Goal: Task Accomplishment & Management: Use online tool/utility

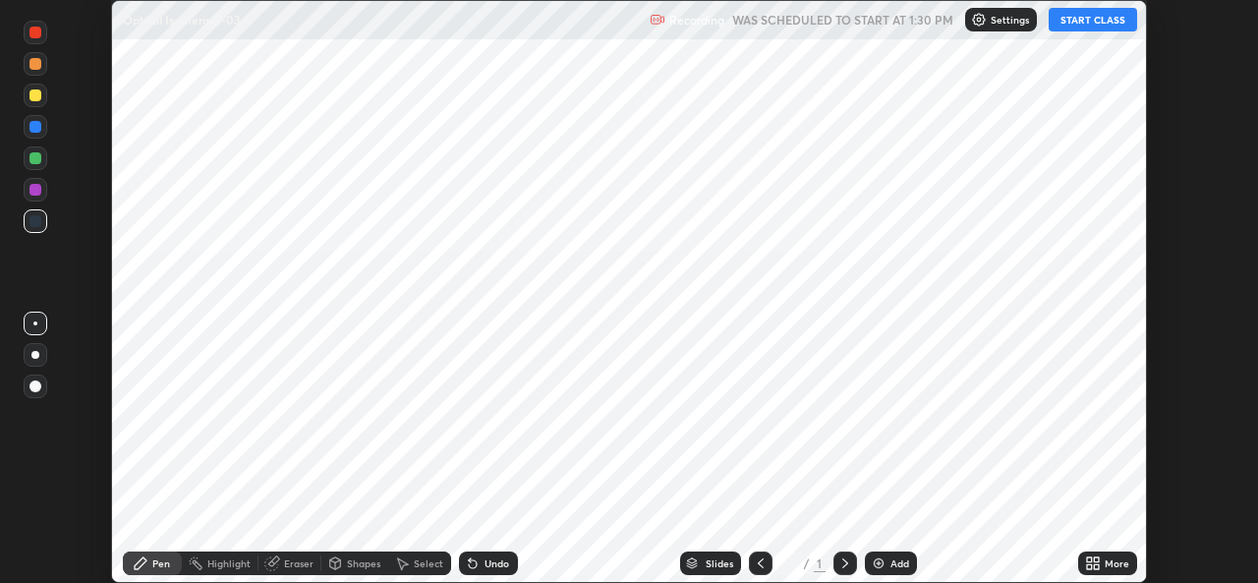
scroll to position [583, 1257]
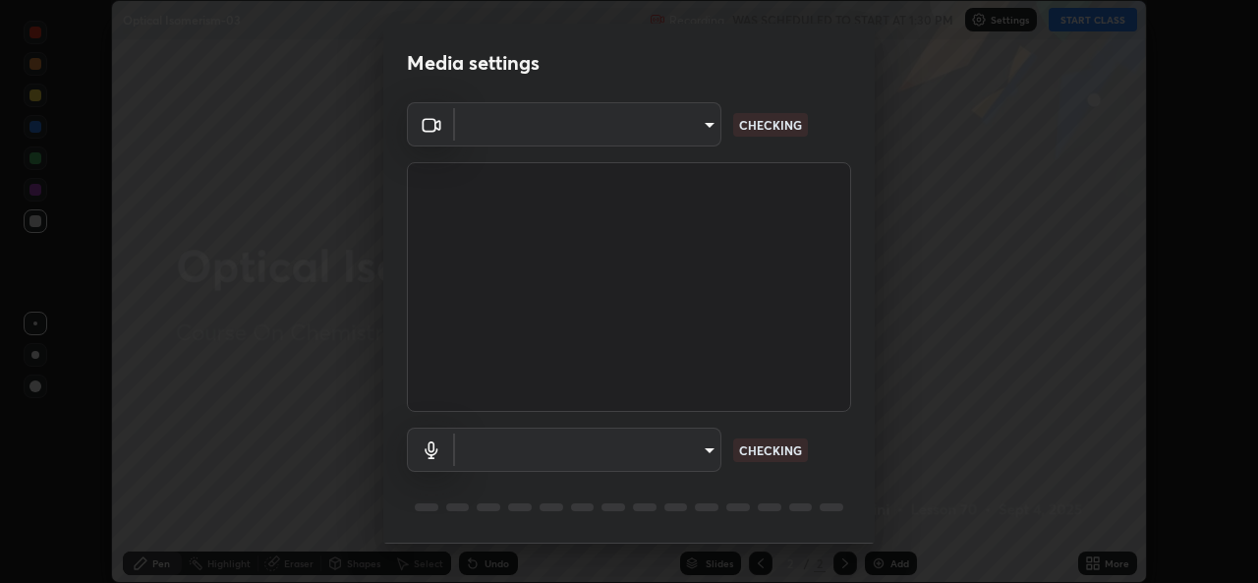
click at [707, 451] on body "Erase all Optical Isomerism-03 Recording WAS SCHEDULED TO START AT 1:30 PM Sett…" at bounding box center [629, 291] width 1258 height 583
type input "1b5311a9b5640385fef1425c23754c42fb18271d2377e174ff02acca352544af"
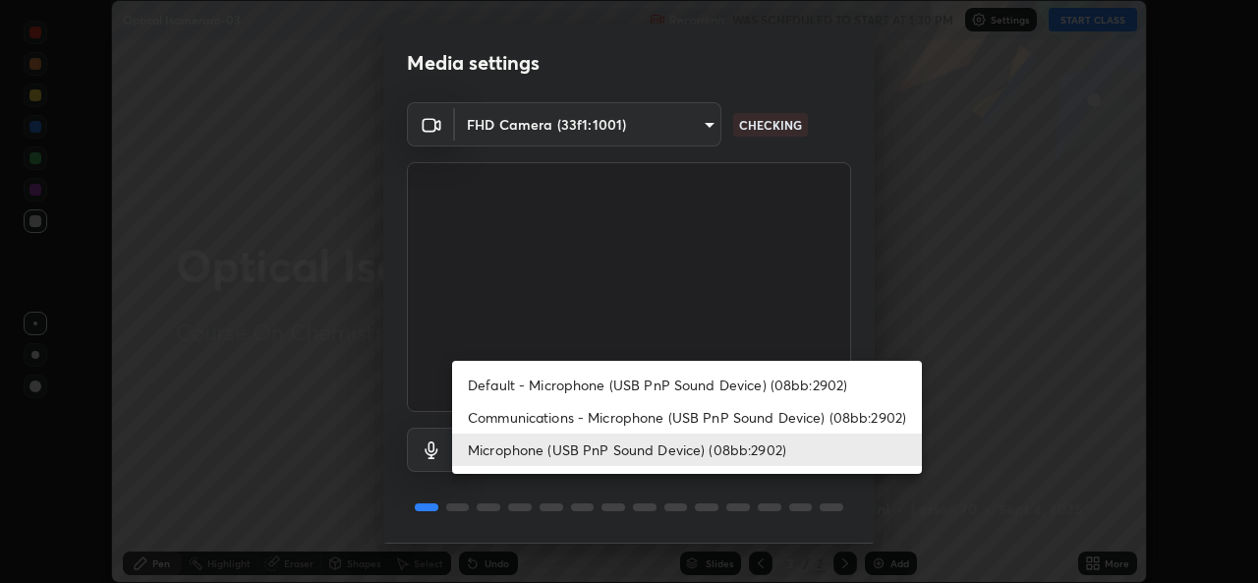
click at [698, 422] on li "Communications - Microphone (USB PnP Sound Device) (08bb:2902)" at bounding box center [687, 417] width 470 height 32
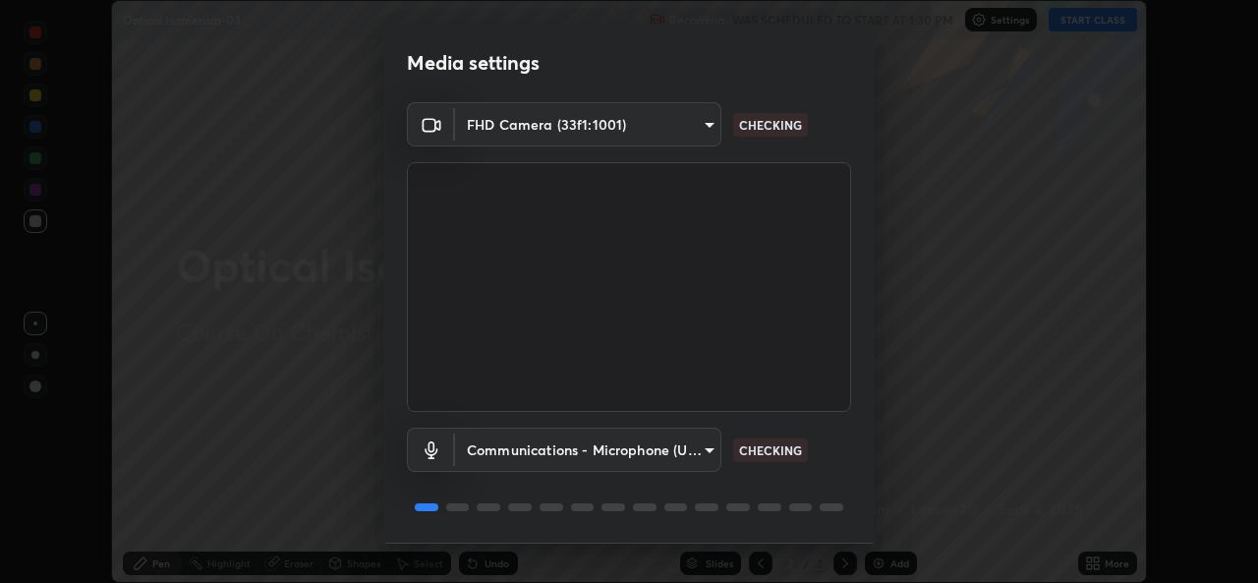
click at [706, 448] on body "Erase all Optical Isomerism-03 Recording WAS SCHEDULED TO START AT 1:30 PM Sett…" at bounding box center [629, 291] width 1258 height 583
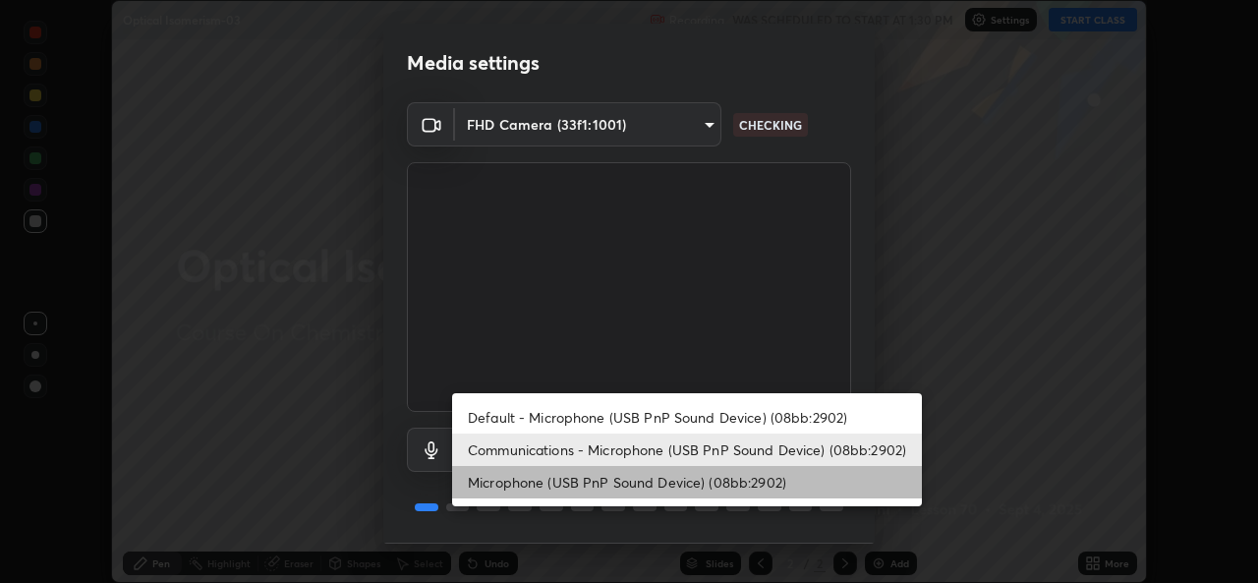
click at [675, 481] on li "Microphone (USB PnP Sound Device) (08bb:2902)" at bounding box center [687, 482] width 470 height 32
type input "24ad53f3229a6e7ae31be6b6923c0f711ac090b5ca08074ab8e1abb2a0fbc499"
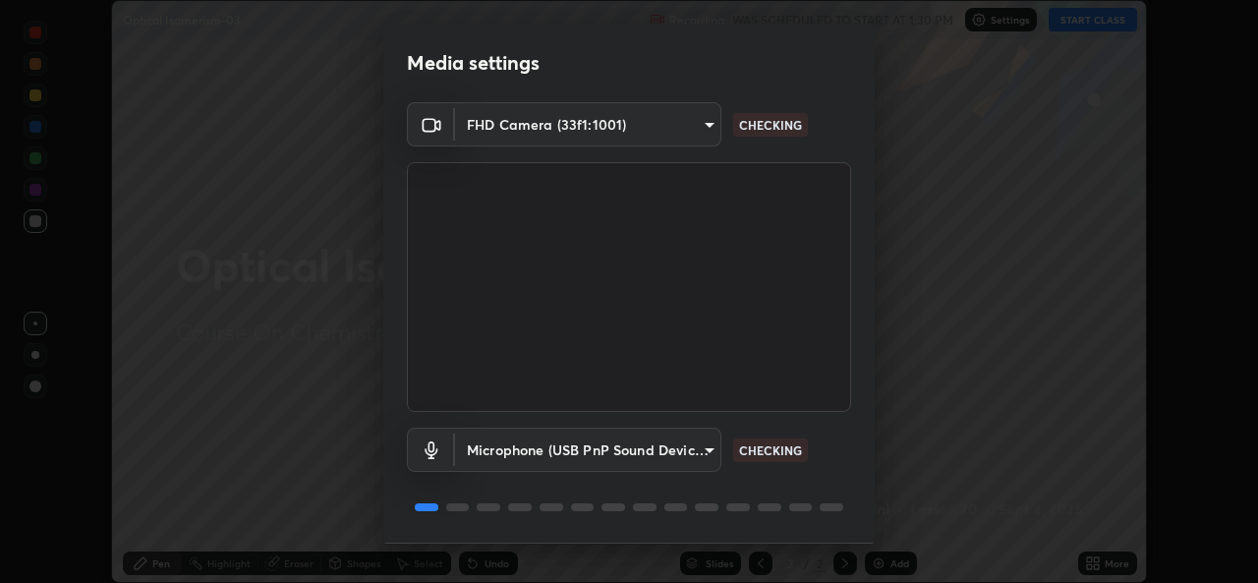
scroll to position [62, 0]
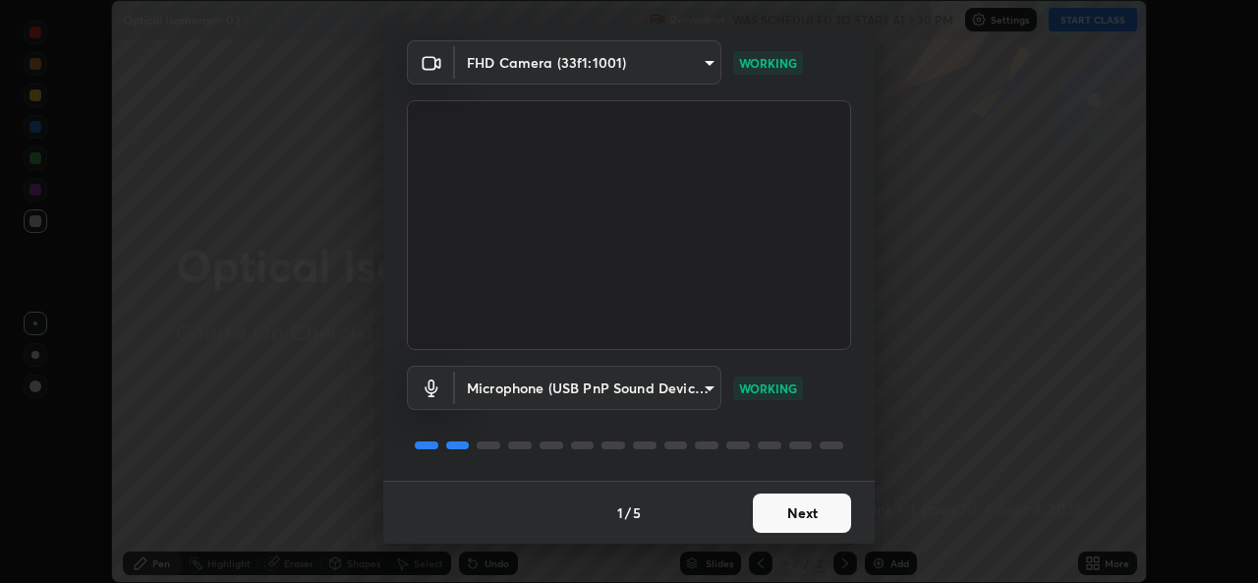
click at [776, 514] on button "Next" at bounding box center [802, 512] width 98 height 39
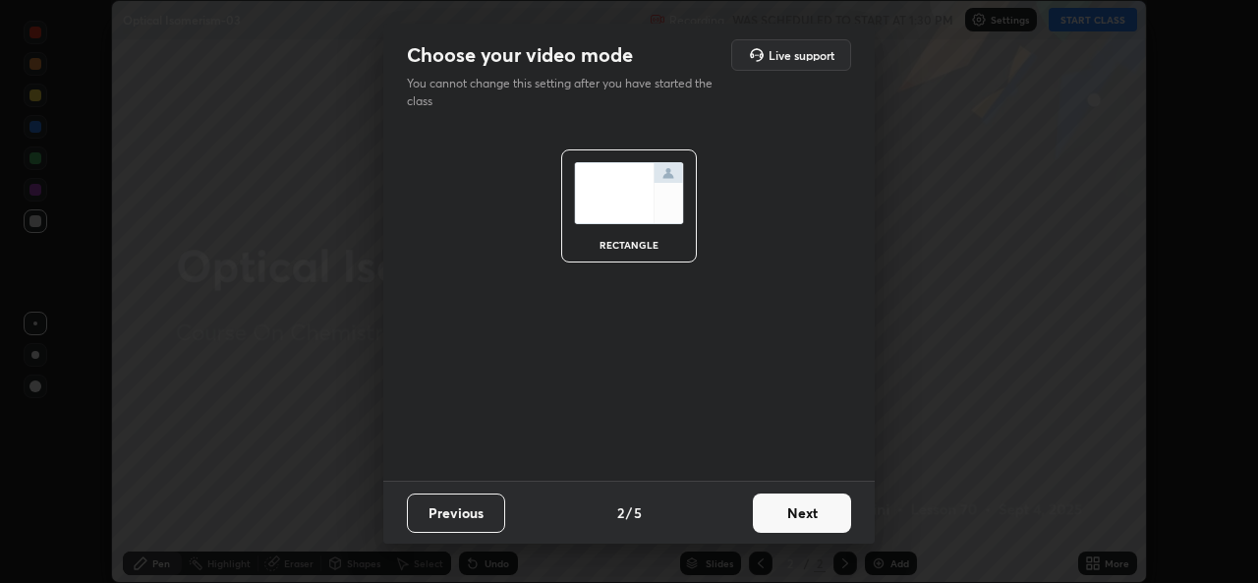
click at [778, 515] on button "Next" at bounding box center [802, 512] width 98 height 39
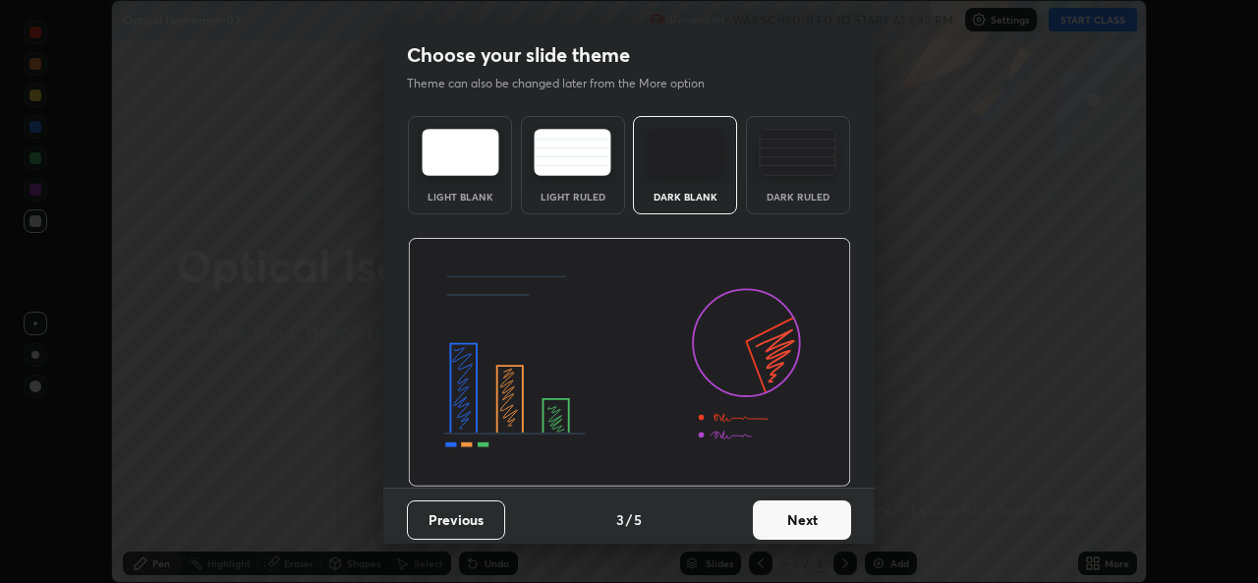
click at [783, 518] on button "Next" at bounding box center [802, 519] width 98 height 39
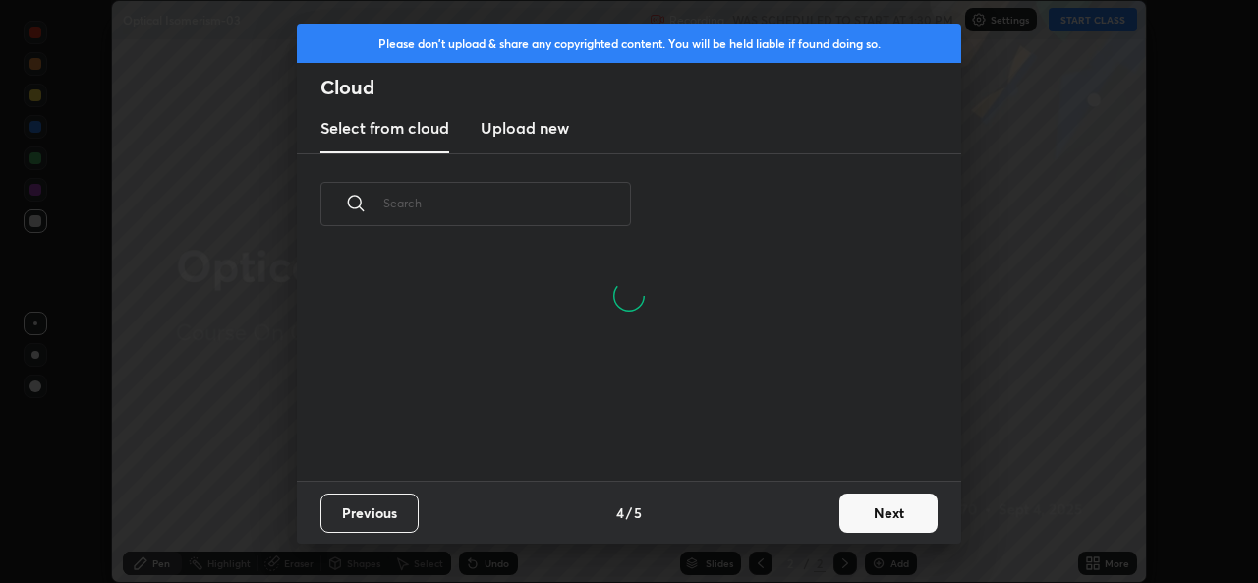
click at [854, 513] on button "Next" at bounding box center [888, 512] width 98 height 39
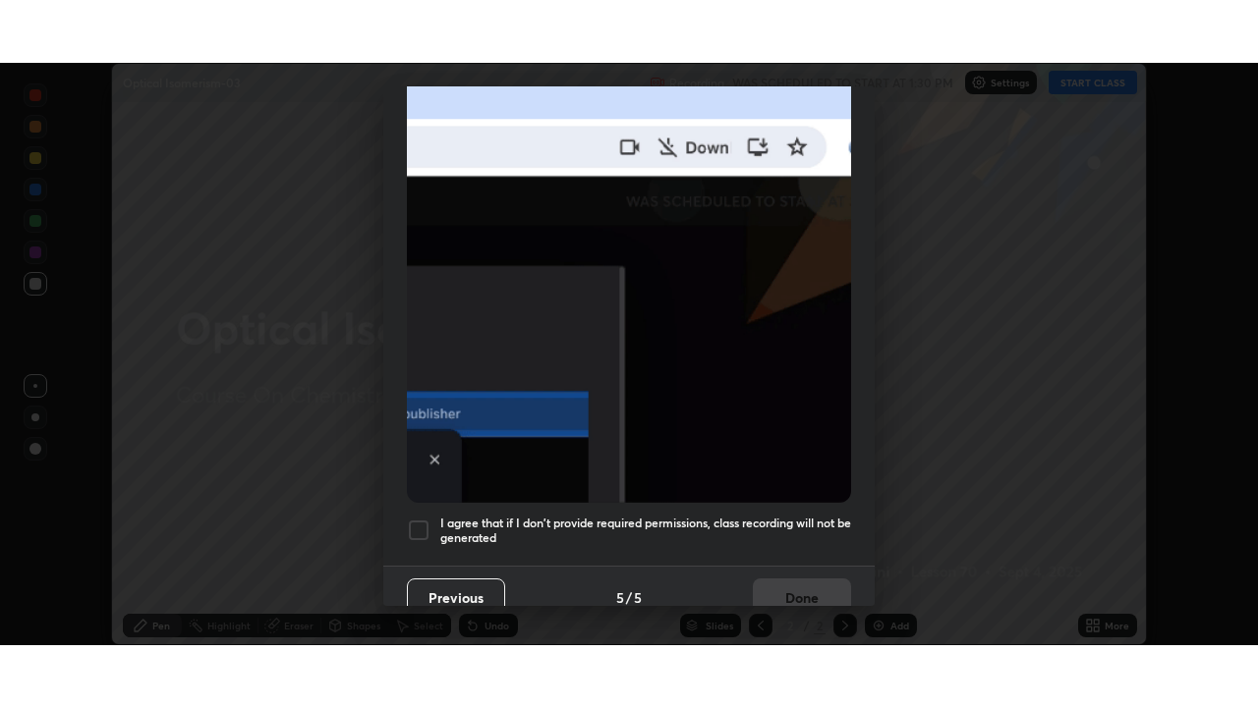
scroll to position [463, 0]
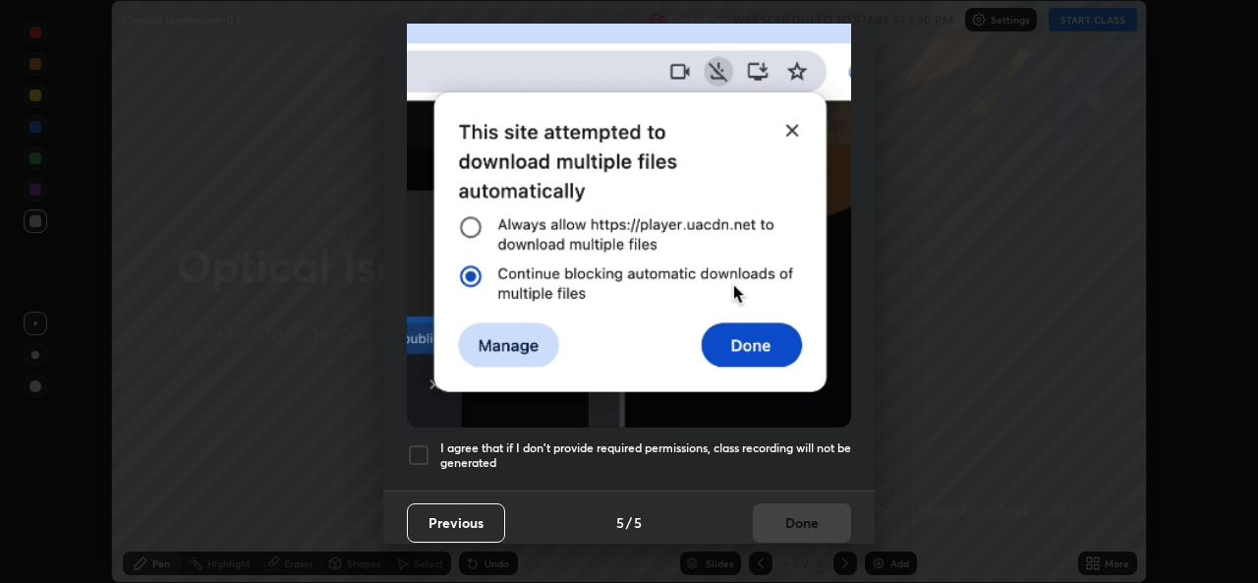
click at [727, 444] on h5 "I agree that if I don't provide required permissions, class recording will not …" at bounding box center [645, 455] width 411 height 30
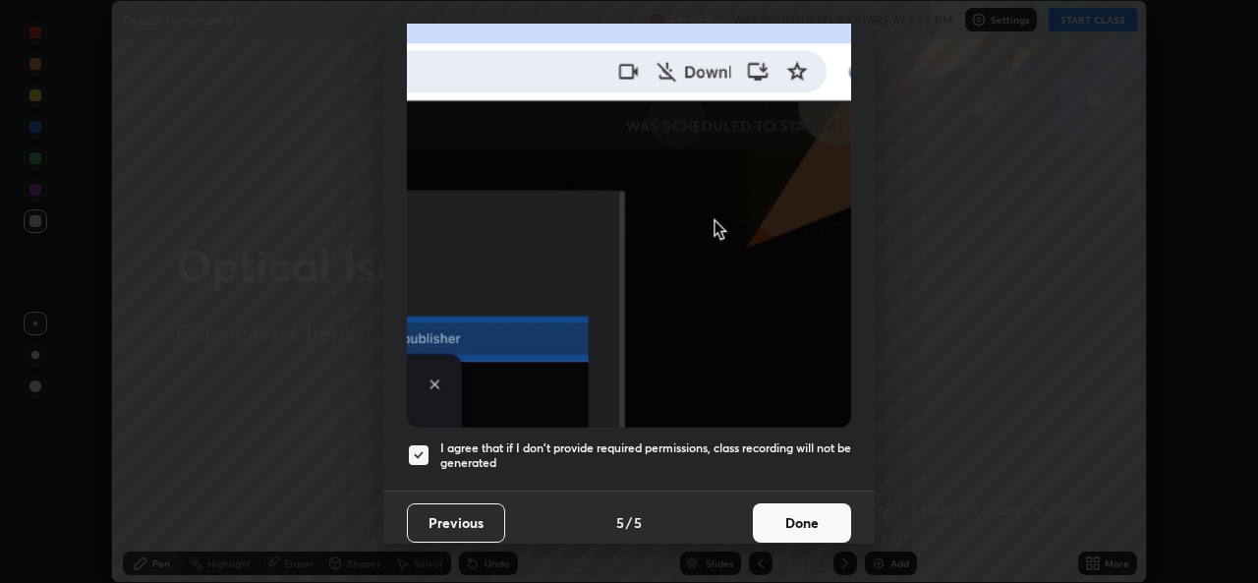
click at [772, 509] on button "Done" at bounding box center [802, 522] width 98 height 39
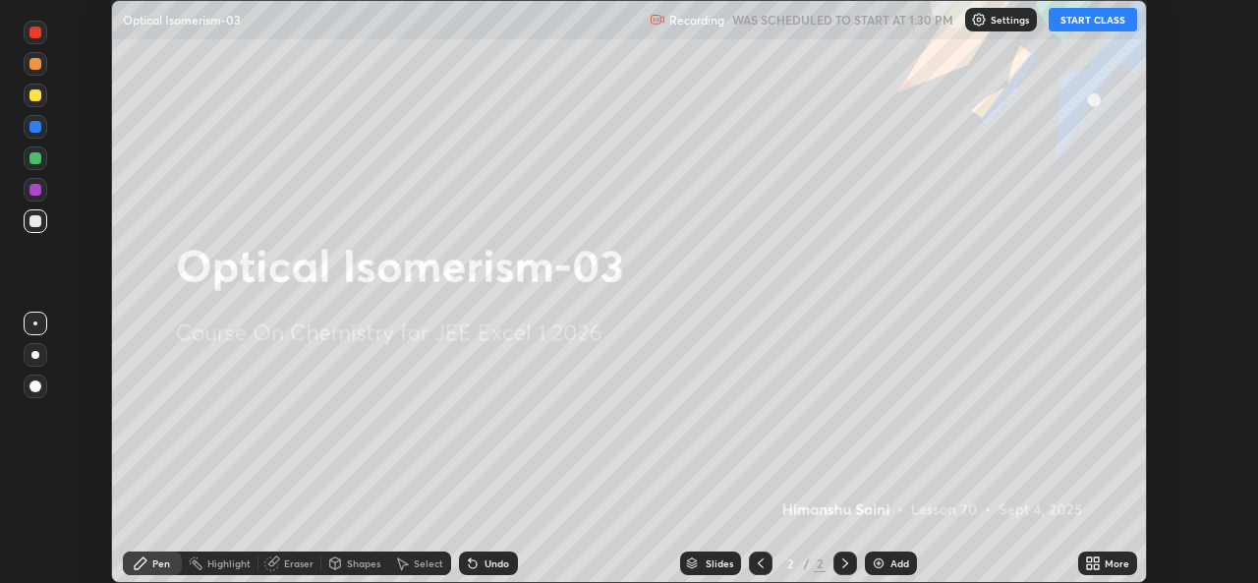
click at [1093, 564] on icon at bounding box center [1093, 563] width 16 height 16
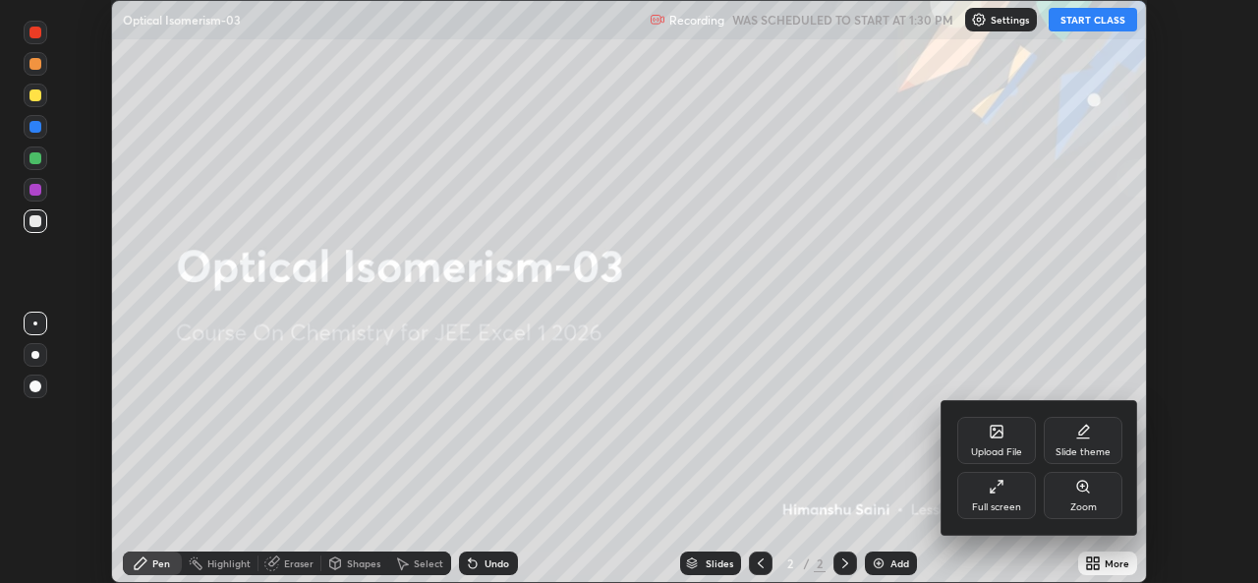
click at [978, 493] on div "Full screen" at bounding box center [996, 495] width 79 height 47
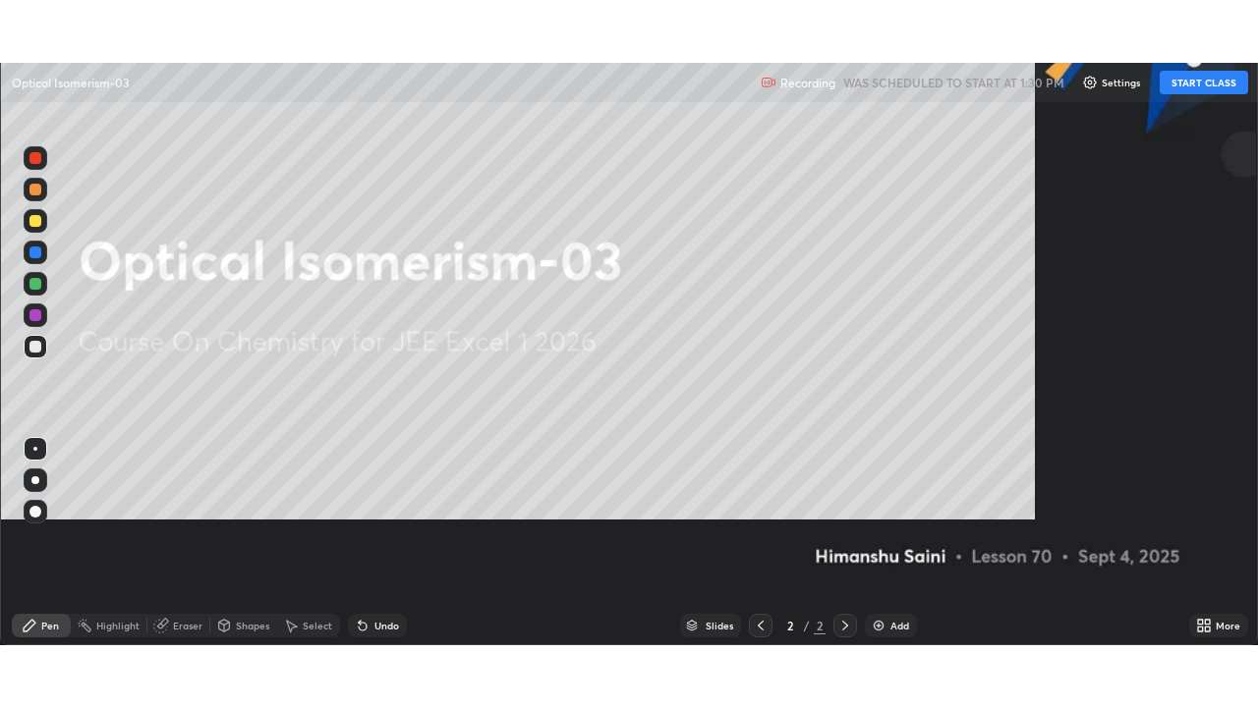
scroll to position [707, 1258]
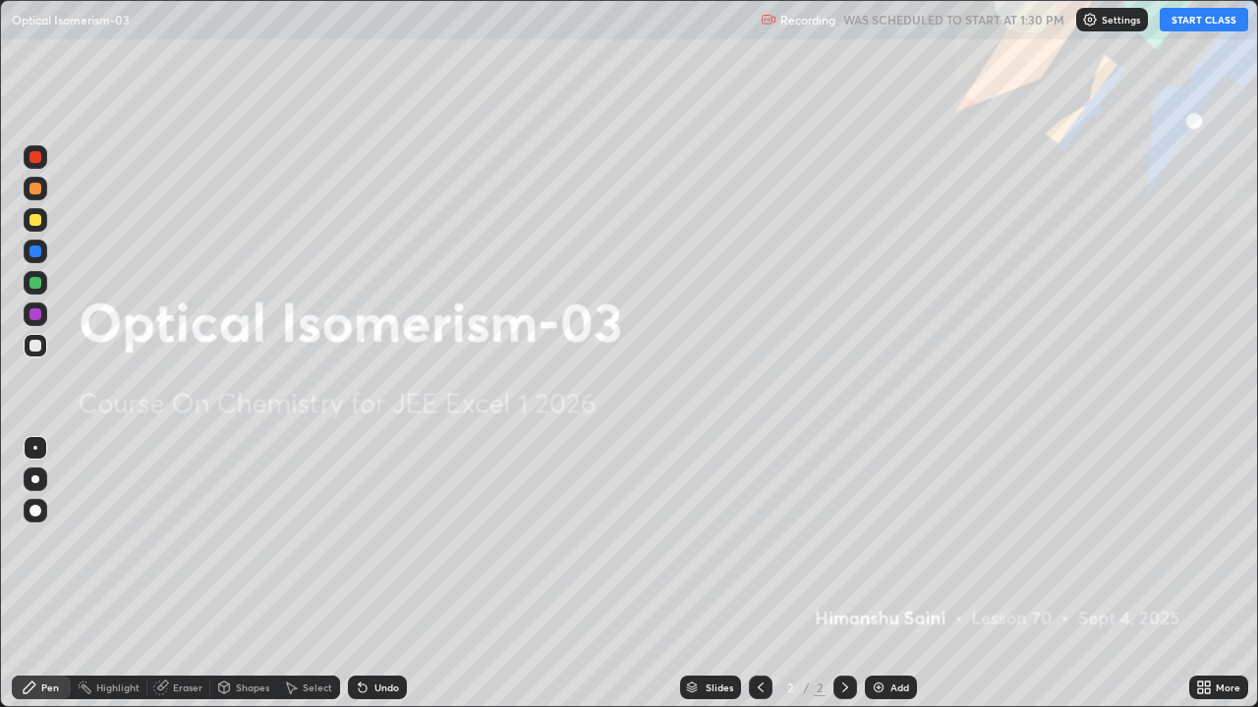
click at [1191, 17] on button "START CLASS" at bounding box center [1203, 20] width 88 height 24
click at [36, 510] on div at bounding box center [35, 511] width 12 height 12
click at [35, 255] on div at bounding box center [35, 252] width 12 height 12
click at [1118, 24] on p "Settings" at bounding box center [1129, 20] width 38 height 10
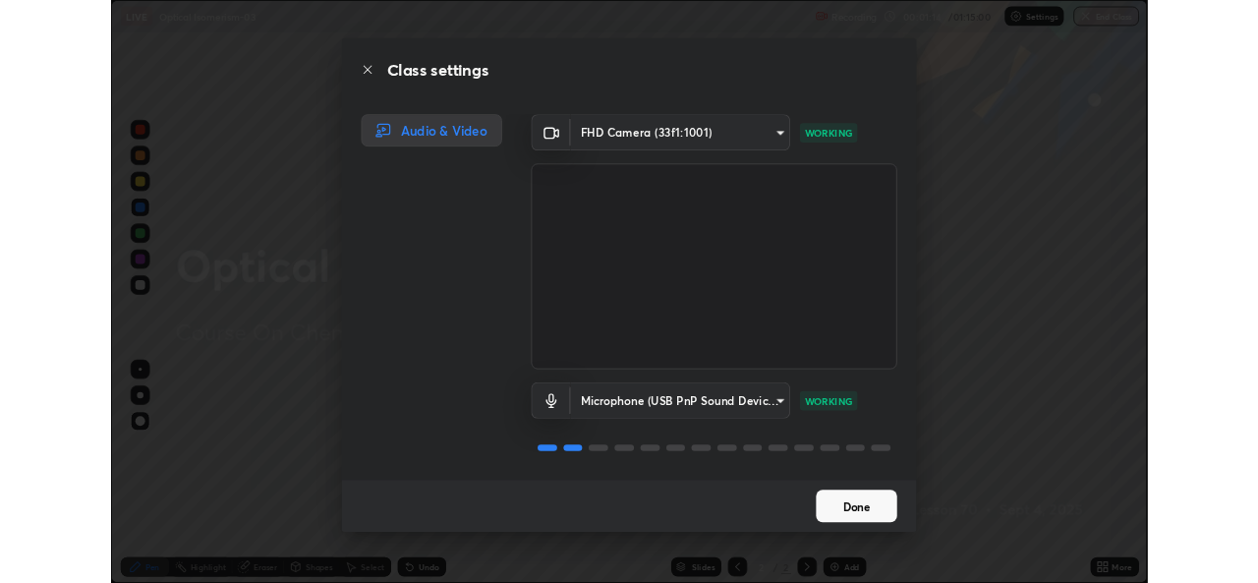
scroll to position [2, 0]
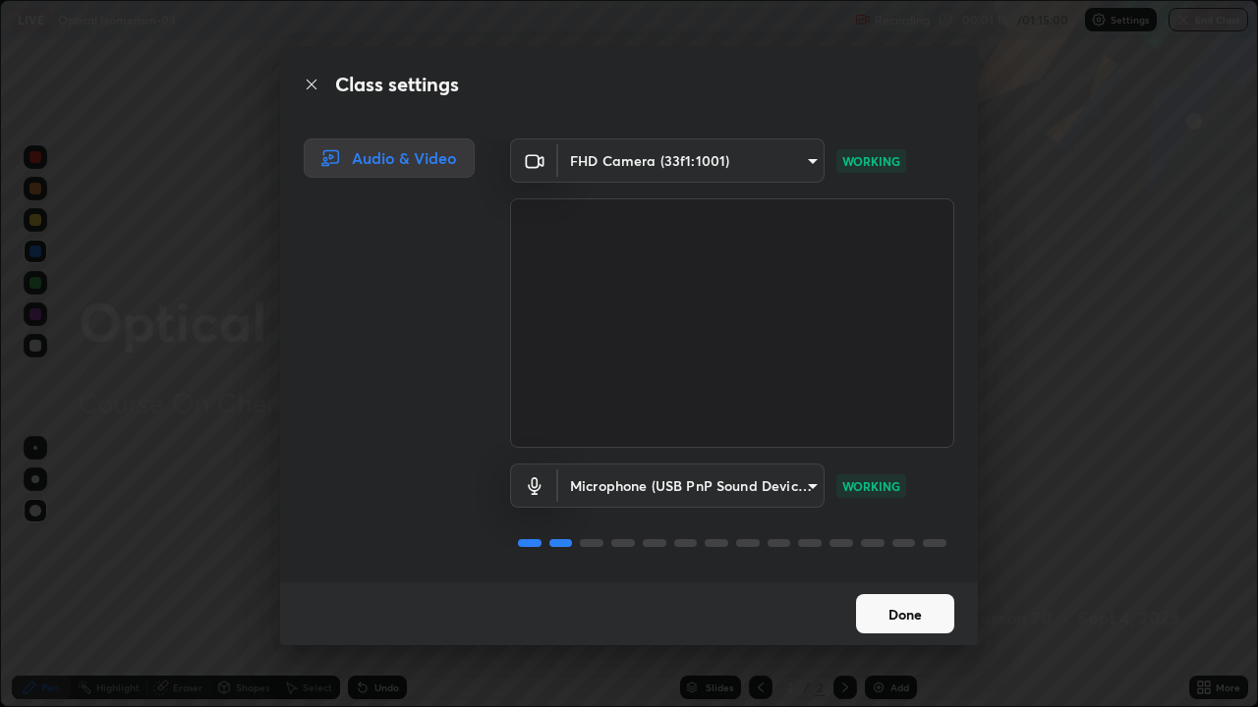
click at [922, 582] on button "Done" at bounding box center [905, 613] width 98 height 39
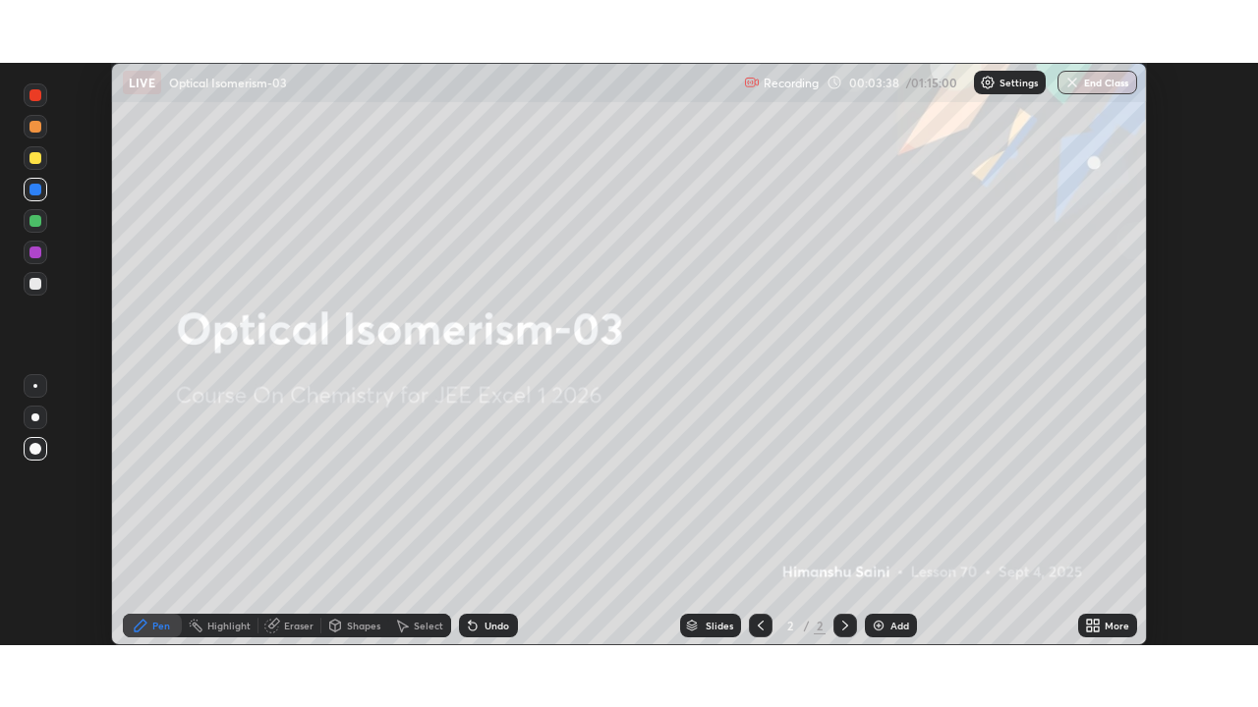
scroll to position [97679, 97004]
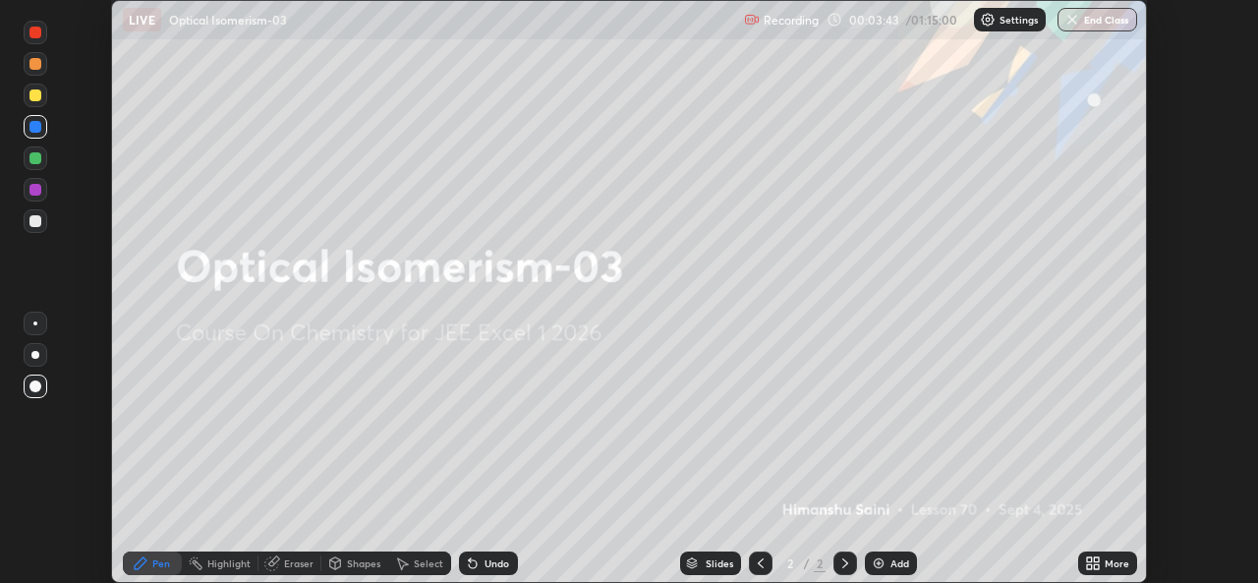
click at [845, 561] on icon at bounding box center [845, 563] width 16 height 16
click at [761, 562] on icon at bounding box center [761, 563] width 16 height 16
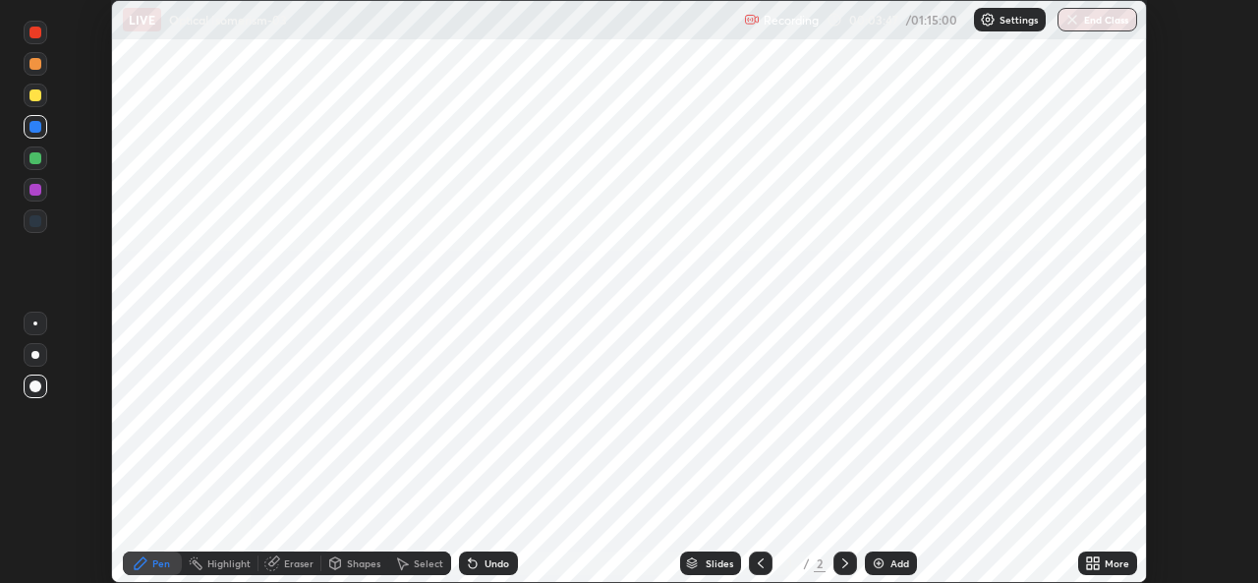
click at [886, 558] on div "Add" at bounding box center [891, 563] width 52 height 24
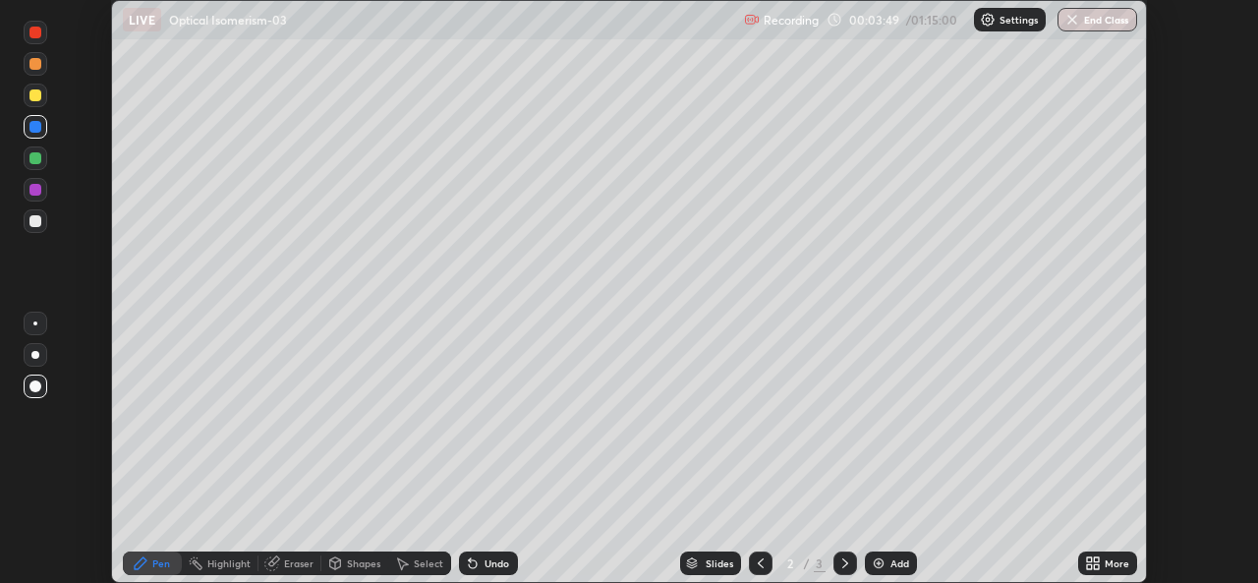
click at [878, 560] on img at bounding box center [879, 563] width 16 height 16
click at [1152, 557] on div "Setting up your live class" at bounding box center [629, 291] width 1258 height 583
click at [1128, 560] on div "More" at bounding box center [1107, 563] width 59 height 24
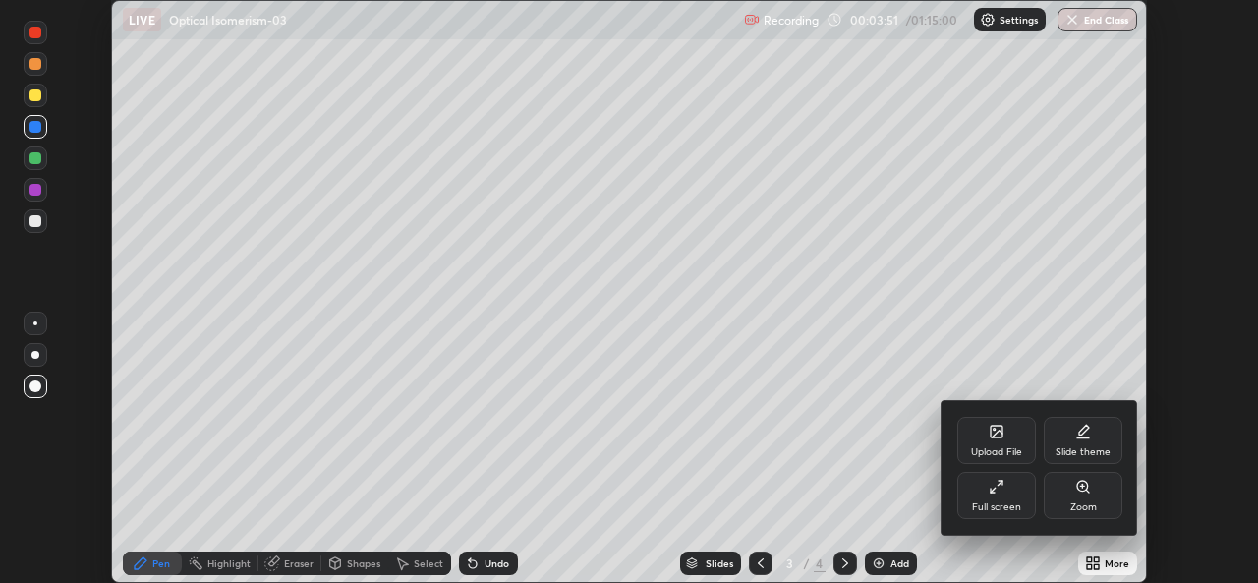
click at [1005, 502] on div "Full screen" at bounding box center [996, 507] width 49 height 10
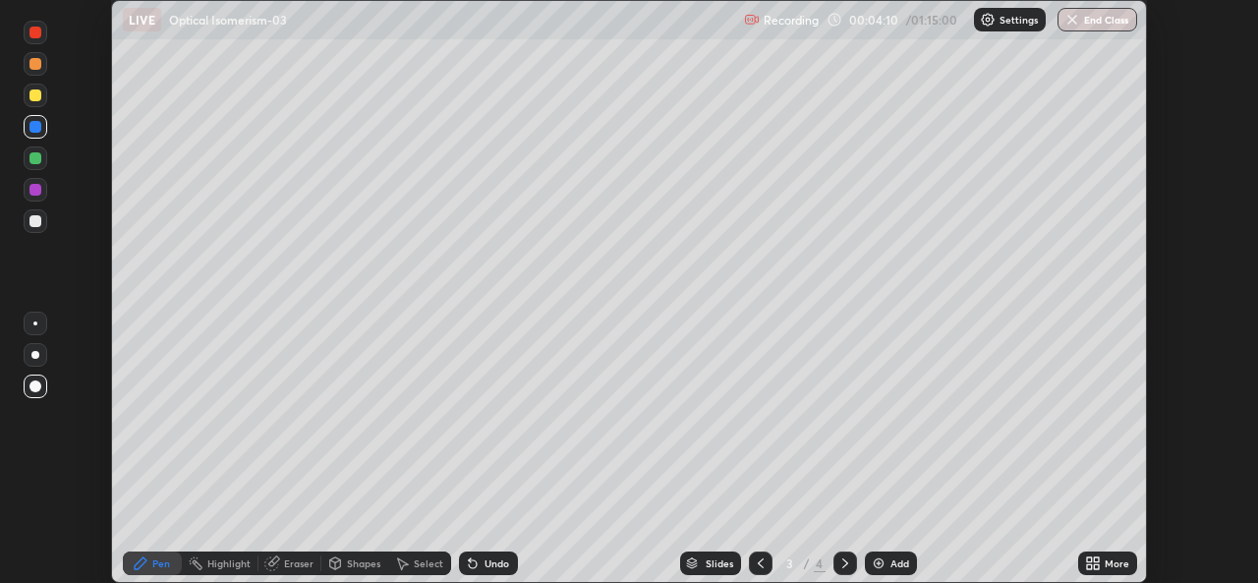
click at [1091, 567] on icon at bounding box center [1089, 566] width 5 height 5
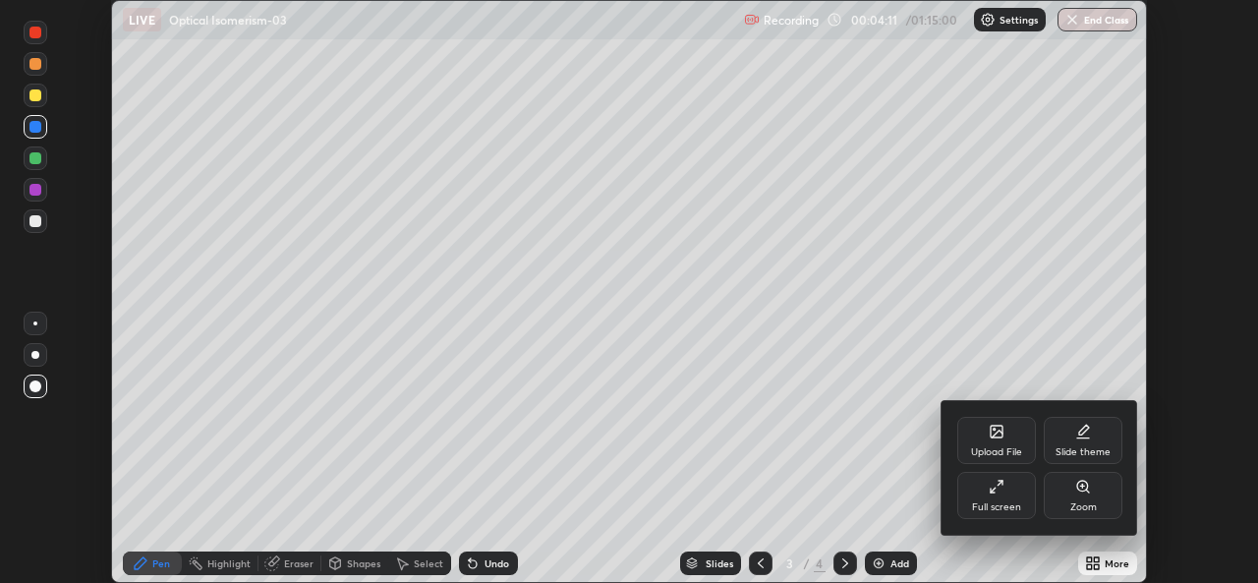
click at [1006, 489] on div "Full screen" at bounding box center [996, 495] width 79 height 47
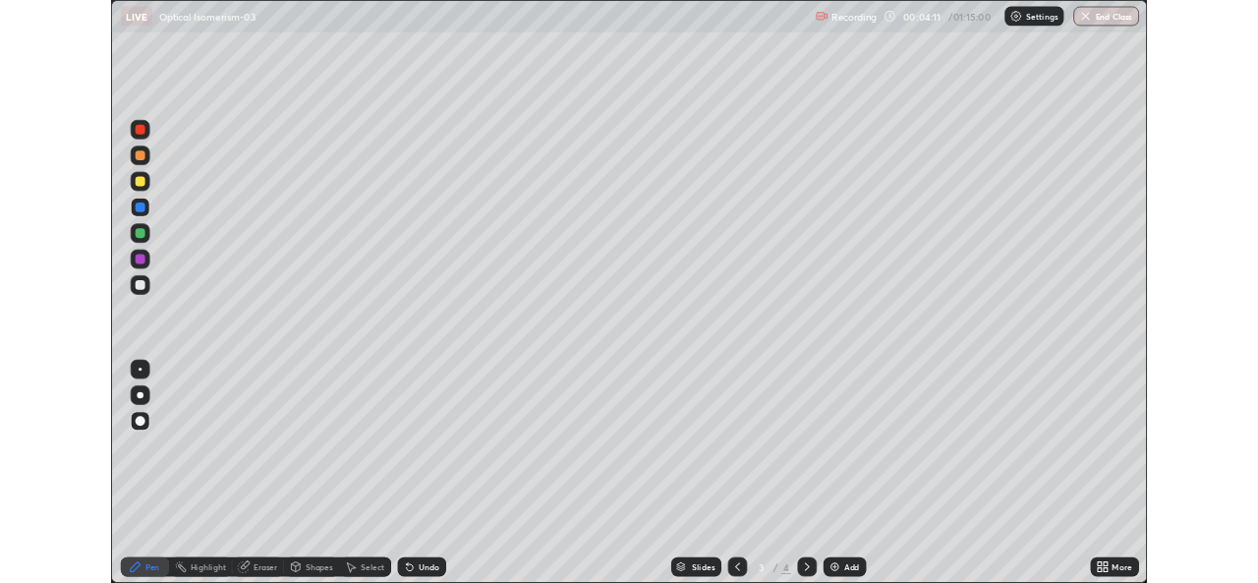
scroll to position [707, 1258]
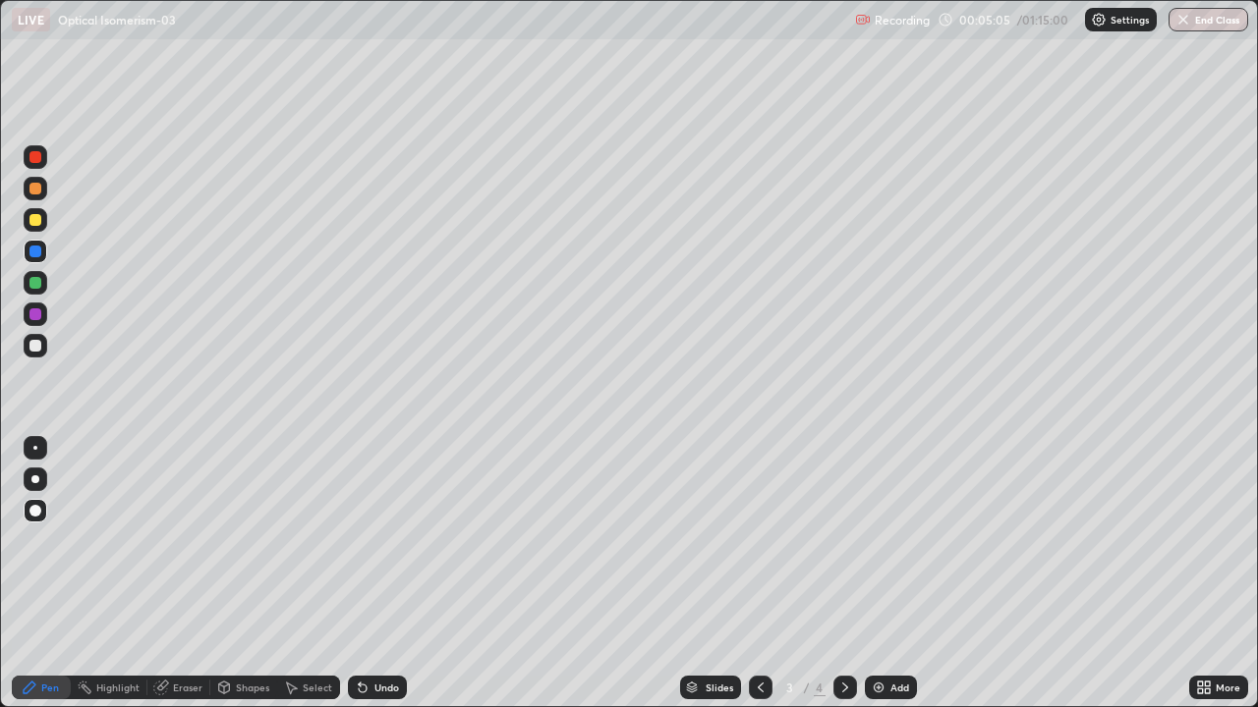
click at [661, 23] on div "LIVE Optical Isomerism-03" at bounding box center [429, 19] width 835 height 39
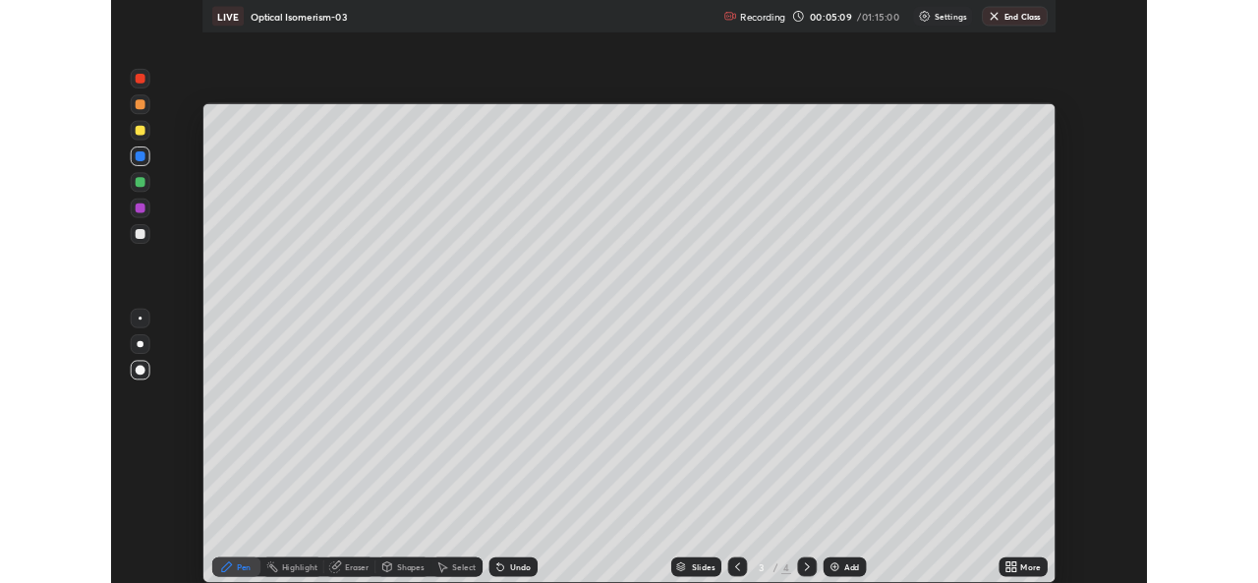
scroll to position [97679, 97004]
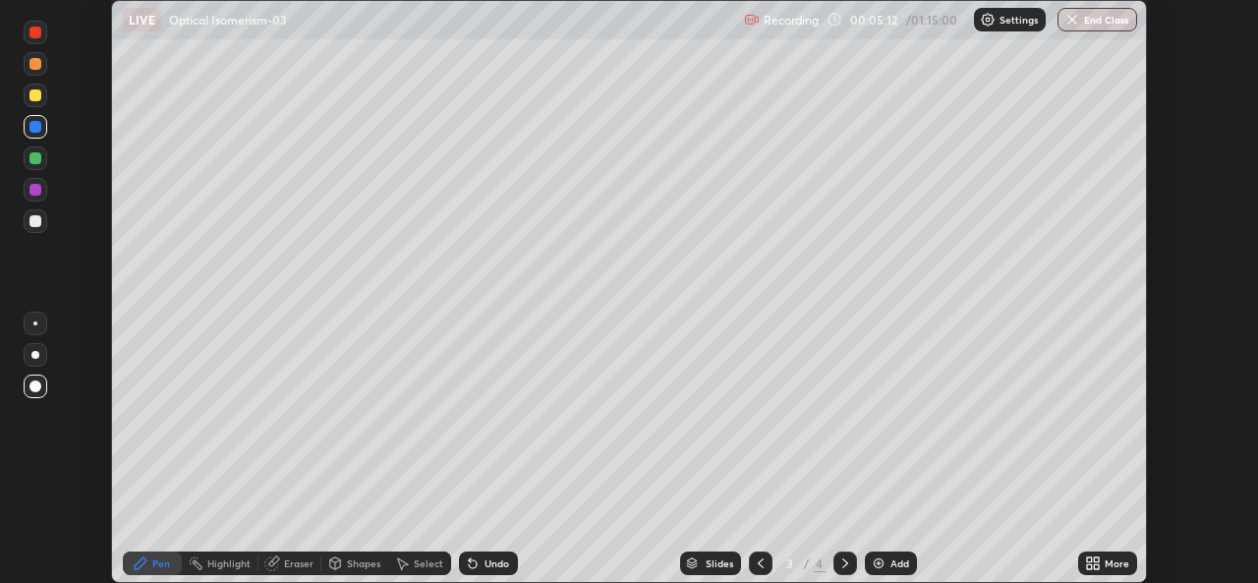
click at [899, 563] on div "Add" at bounding box center [899, 563] width 19 height 10
click at [899, 560] on div "Add" at bounding box center [899, 563] width 19 height 10
click at [895, 560] on div "Add" at bounding box center [899, 563] width 19 height 10
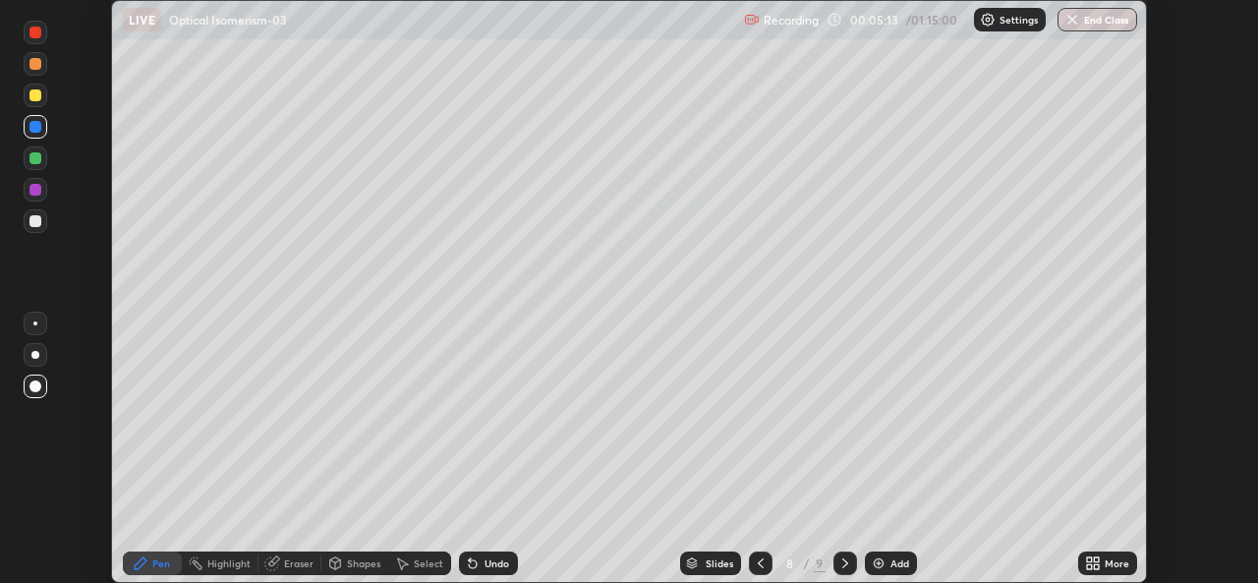
click at [894, 564] on div "Add" at bounding box center [899, 563] width 19 height 10
click at [891, 571] on div "Add" at bounding box center [891, 563] width 52 height 24
click at [889, 570] on div "Add" at bounding box center [891, 563] width 52 height 24
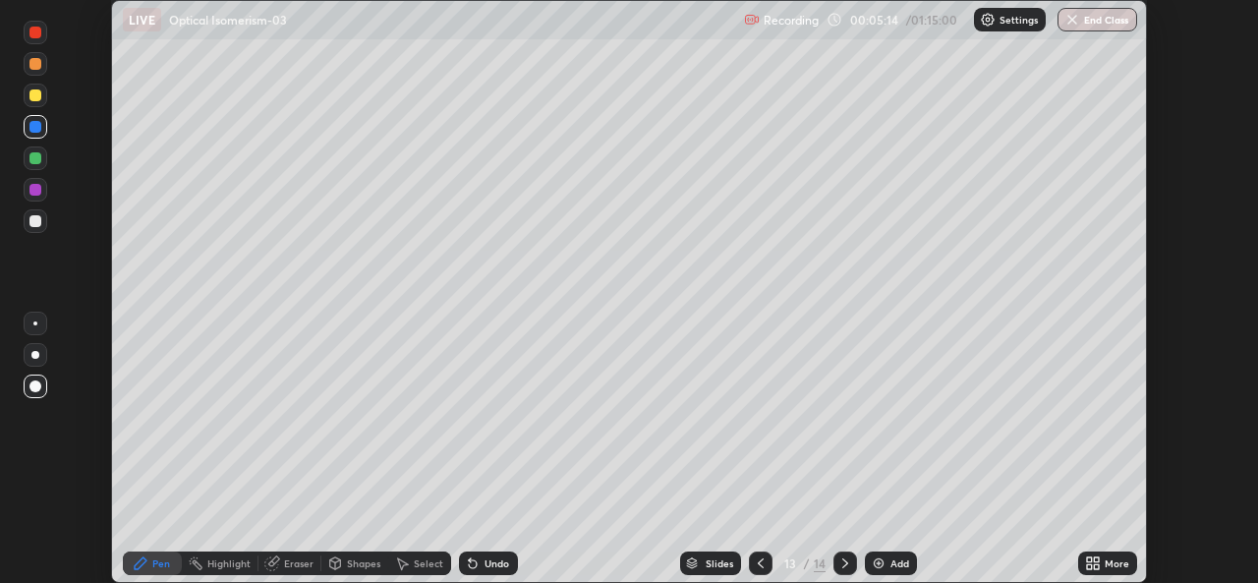
click at [889, 570] on div "Add" at bounding box center [891, 563] width 52 height 24
click at [759, 563] on icon at bounding box center [761, 563] width 16 height 16
click at [749, 563] on div at bounding box center [761, 563] width 24 height 24
click at [713, 562] on div "Slides" at bounding box center [720, 563] width 28 height 10
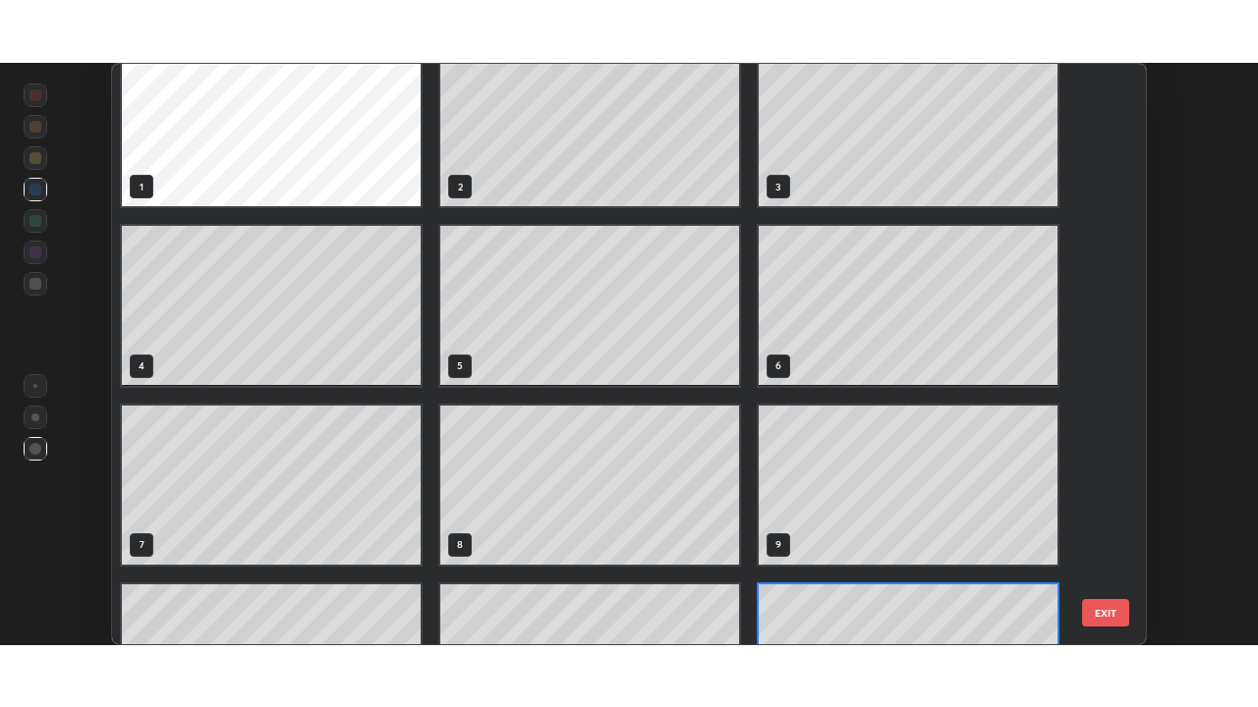
scroll to position [0, 0]
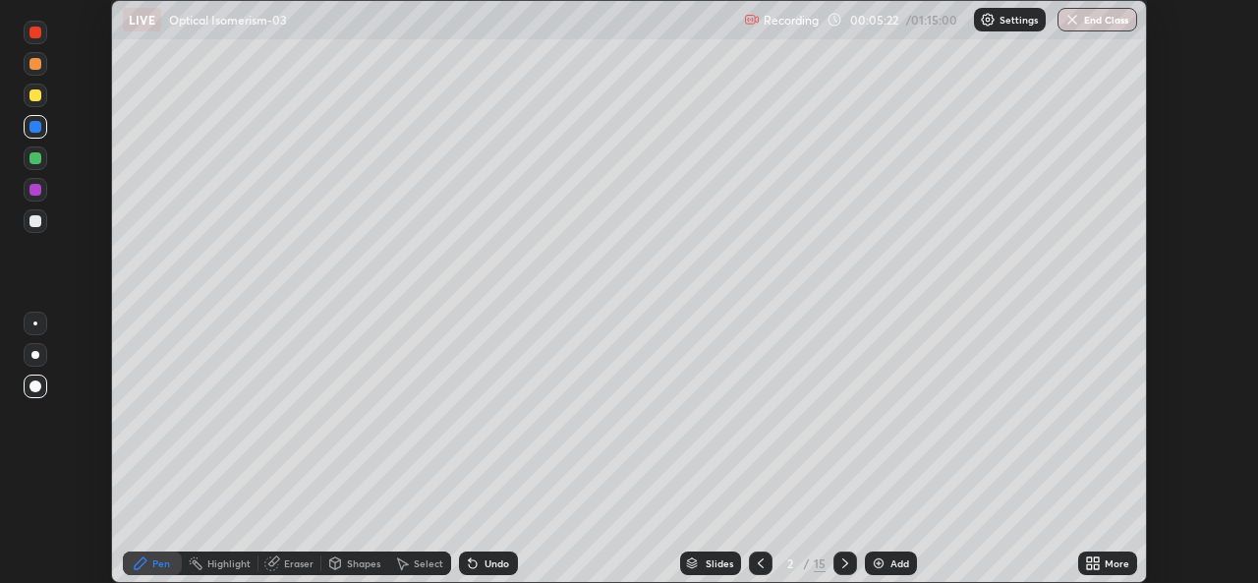
click at [843, 563] on icon at bounding box center [845, 563] width 16 height 16
click at [759, 563] on icon at bounding box center [761, 563] width 16 height 16
click at [33, 96] on div at bounding box center [35, 95] width 12 height 12
click at [39, 226] on div at bounding box center [36, 221] width 24 height 24
click at [34, 387] on div at bounding box center [35, 386] width 12 height 12
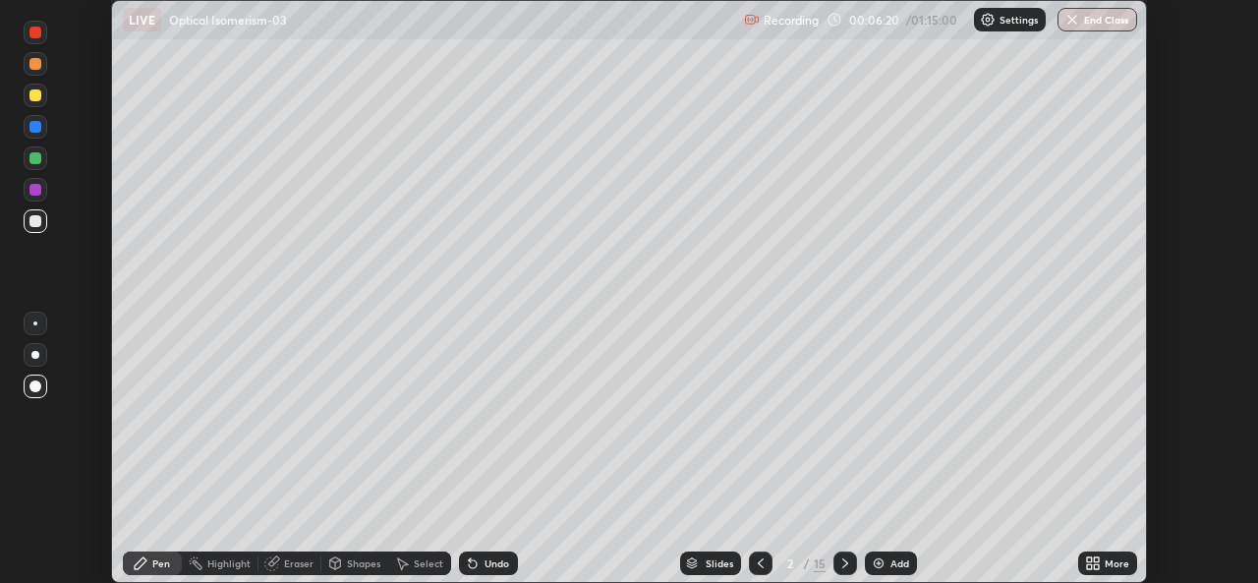
click at [36, 158] on div at bounding box center [35, 158] width 12 height 12
click at [36, 95] on div at bounding box center [35, 95] width 12 height 12
click at [40, 224] on div at bounding box center [35, 221] width 12 height 12
click at [36, 194] on div at bounding box center [35, 190] width 12 height 12
click at [38, 163] on div at bounding box center [35, 158] width 12 height 12
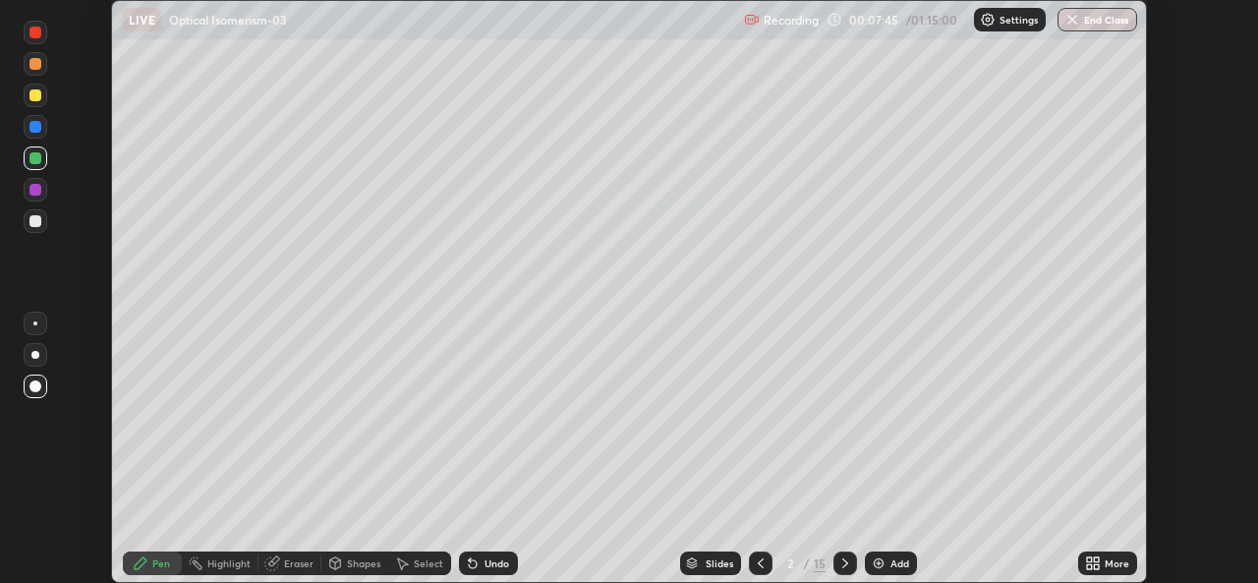
click at [39, 217] on div at bounding box center [35, 221] width 12 height 12
click at [30, 161] on div at bounding box center [35, 158] width 12 height 12
click at [1106, 565] on div "More" at bounding box center [1116, 563] width 25 height 10
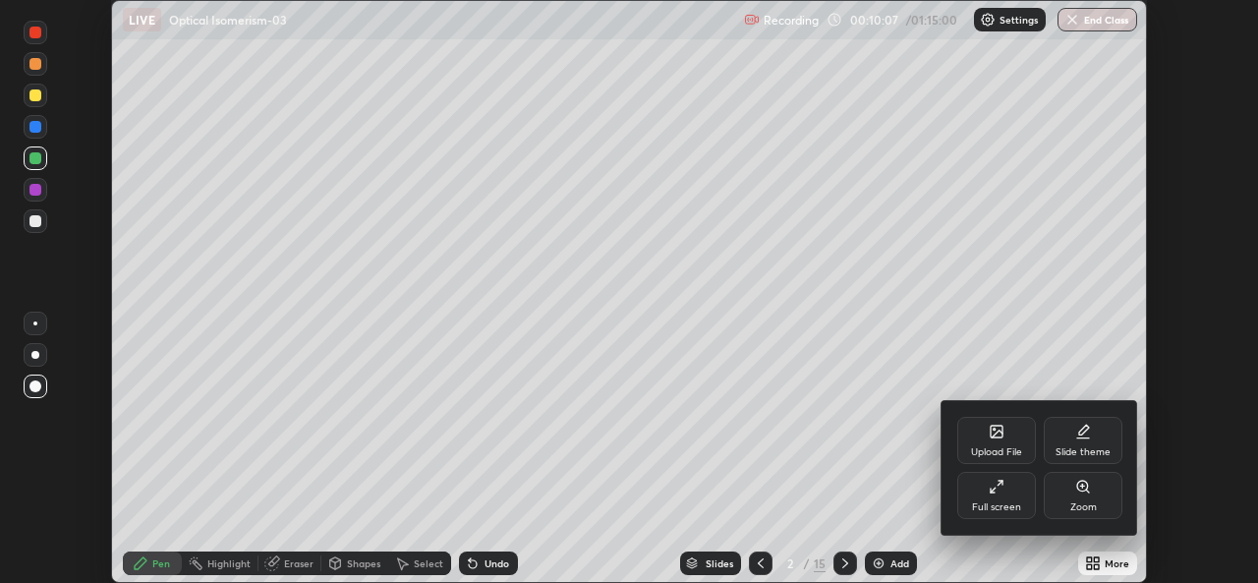
click at [1005, 490] on div "Full screen" at bounding box center [996, 495] width 79 height 47
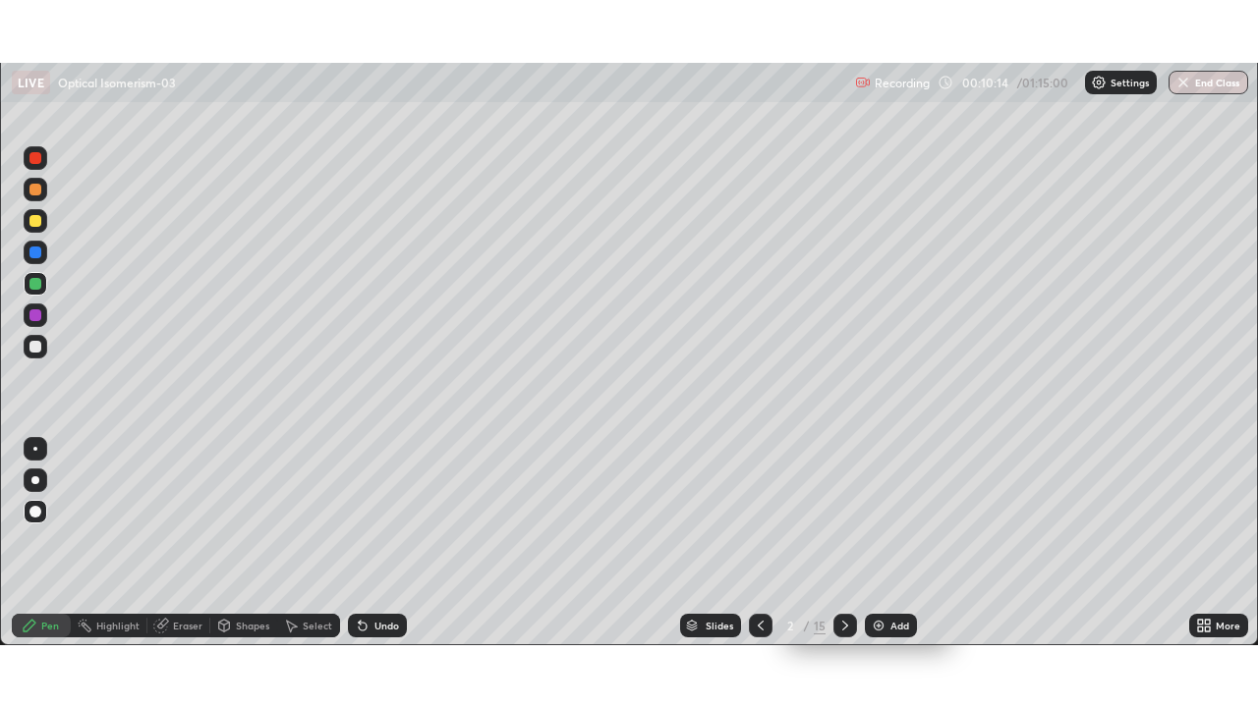
scroll to position [97679, 97004]
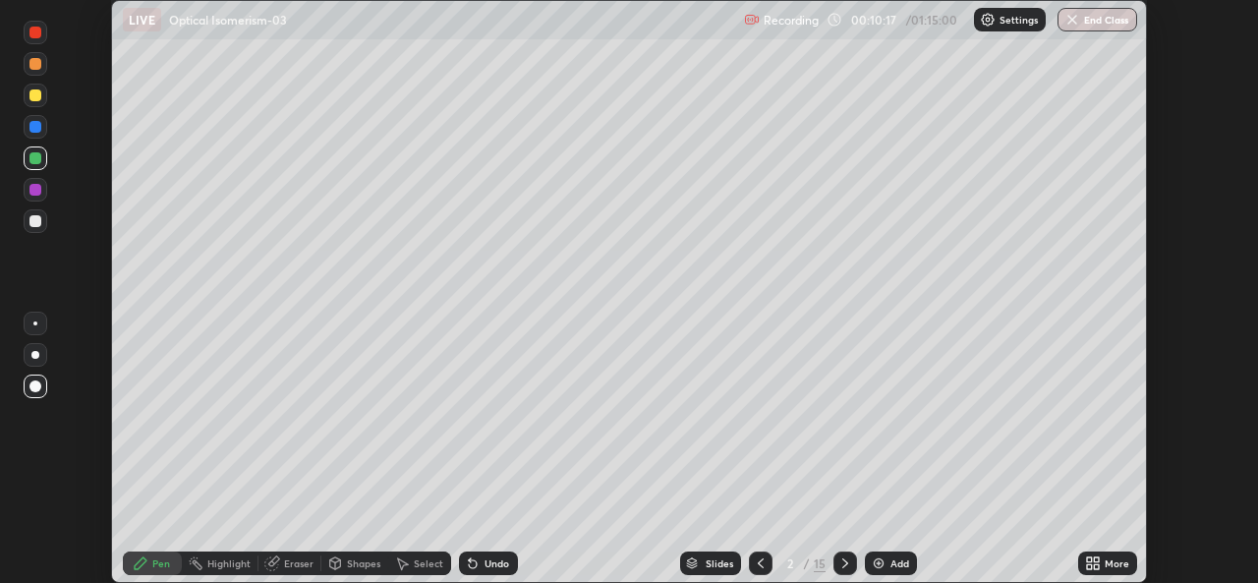
click at [1107, 567] on div "More" at bounding box center [1116, 563] width 25 height 10
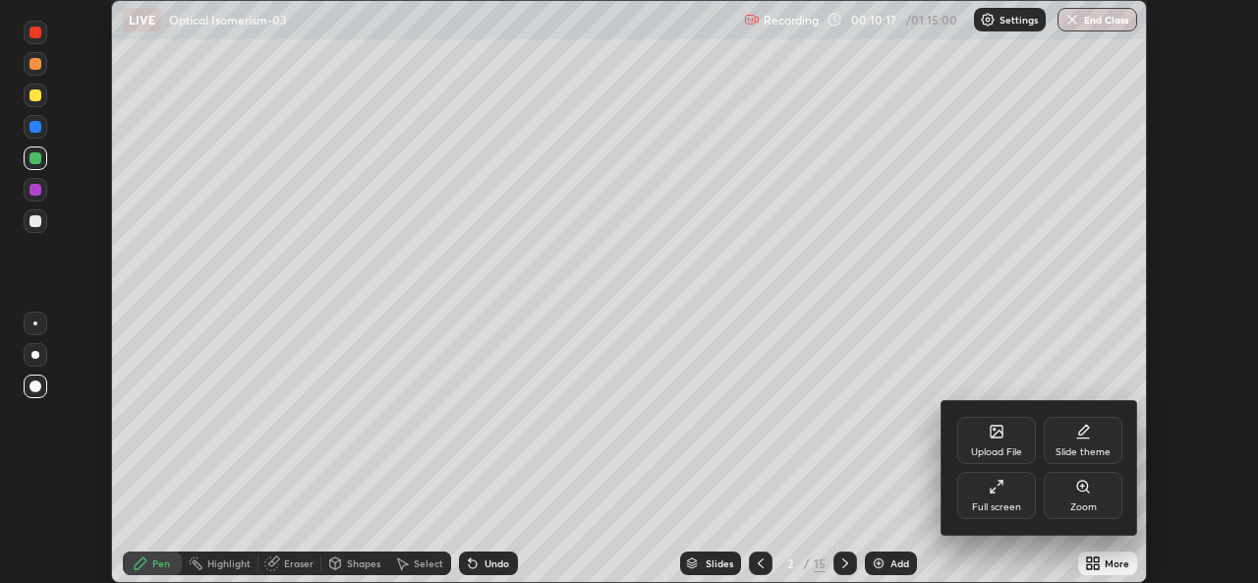
click at [1009, 502] on div "Full screen" at bounding box center [996, 507] width 49 height 10
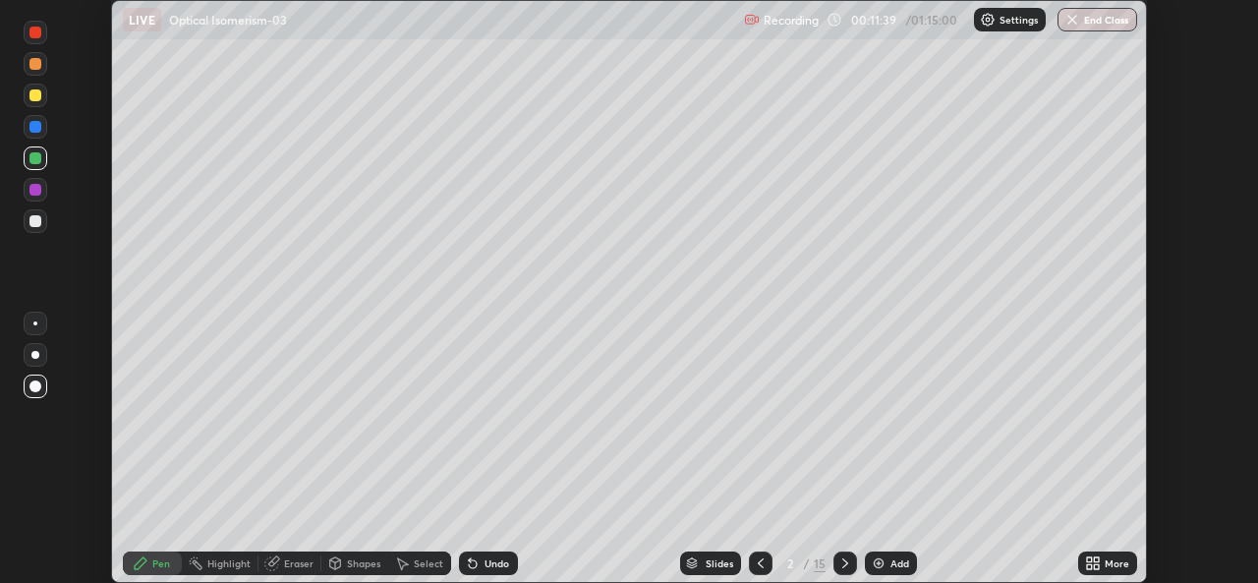
click at [281, 559] on div "Eraser" at bounding box center [289, 563] width 63 height 24
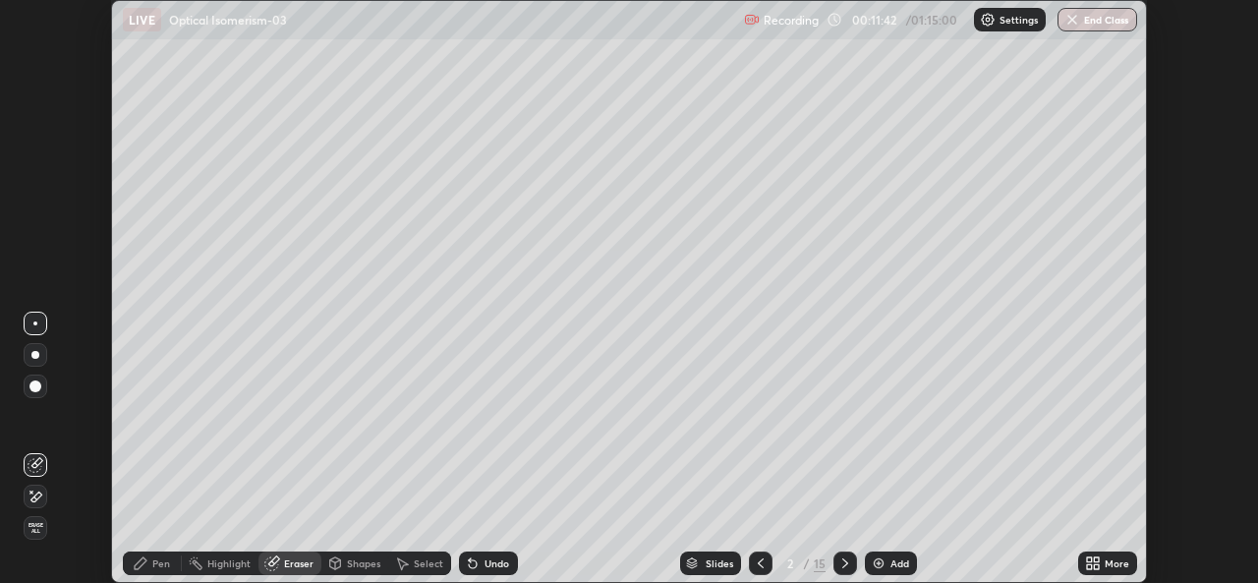
click at [153, 560] on div "Pen" at bounding box center [161, 563] width 18 height 10
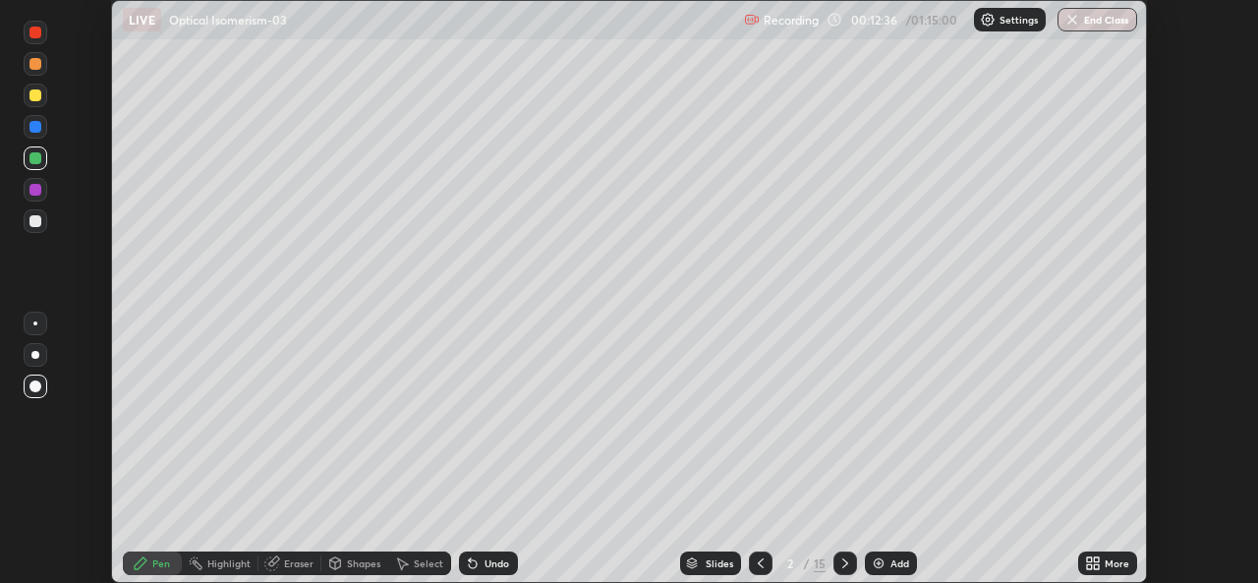
click at [846, 563] on icon at bounding box center [845, 563] width 6 height 10
click at [46, 222] on div at bounding box center [36, 221] width 24 height 24
click at [37, 186] on div at bounding box center [35, 190] width 12 height 12
click at [31, 124] on div at bounding box center [35, 127] width 12 height 12
click at [484, 558] on div "Undo" at bounding box center [496, 563] width 25 height 10
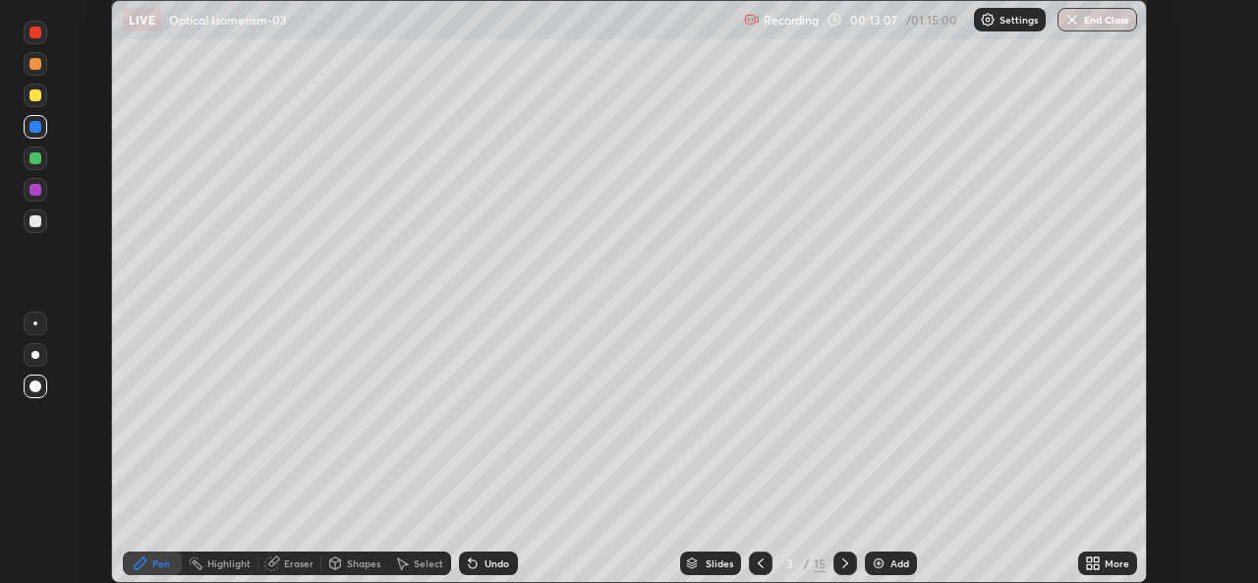
click at [485, 561] on div "Undo" at bounding box center [496, 563] width 25 height 10
click at [36, 221] on div at bounding box center [35, 221] width 12 height 12
click at [898, 560] on div "Add" at bounding box center [899, 563] width 19 height 10
click at [40, 158] on div at bounding box center [35, 158] width 12 height 12
click at [35, 224] on div at bounding box center [35, 221] width 12 height 12
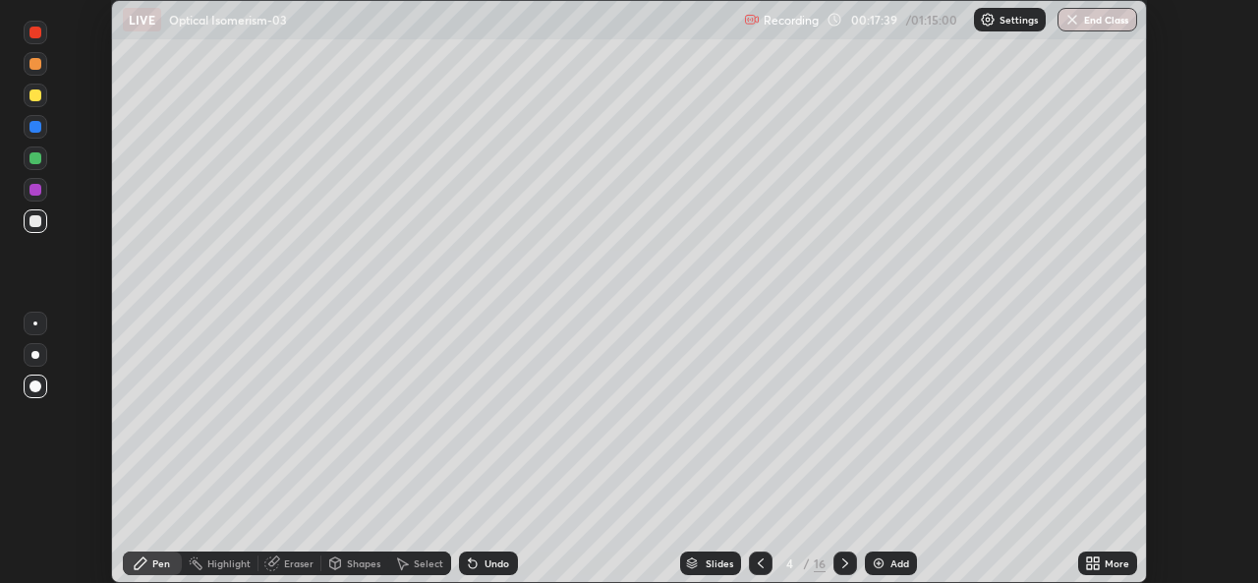
click at [40, 97] on div at bounding box center [35, 95] width 12 height 12
click at [845, 557] on icon at bounding box center [845, 563] width 16 height 16
click at [759, 563] on icon at bounding box center [761, 563] width 16 height 16
click at [843, 563] on icon at bounding box center [845, 563] width 16 height 16
click at [37, 220] on div at bounding box center [35, 221] width 12 height 12
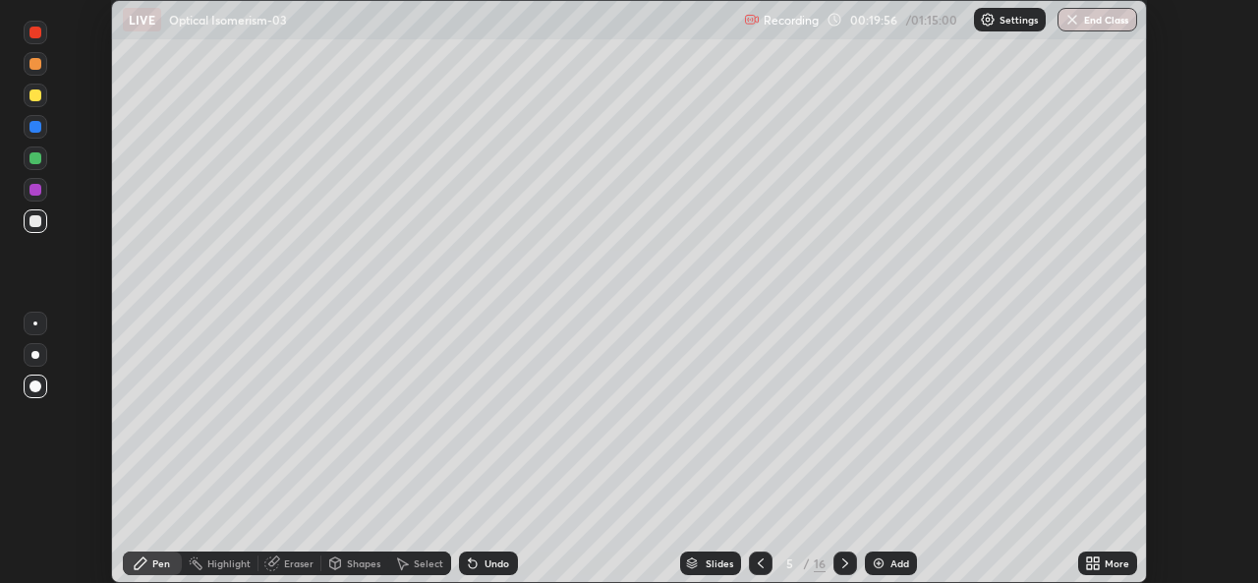
click at [477, 558] on icon at bounding box center [473, 563] width 16 height 16
click at [38, 192] on div at bounding box center [35, 190] width 12 height 12
click at [36, 154] on div at bounding box center [35, 158] width 12 height 12
click at [38, 217] on div at bounding box center [35, 221] width 12 height 12
click at [762, 565] on icon at bounding box center [761, 563] width 16 height 16
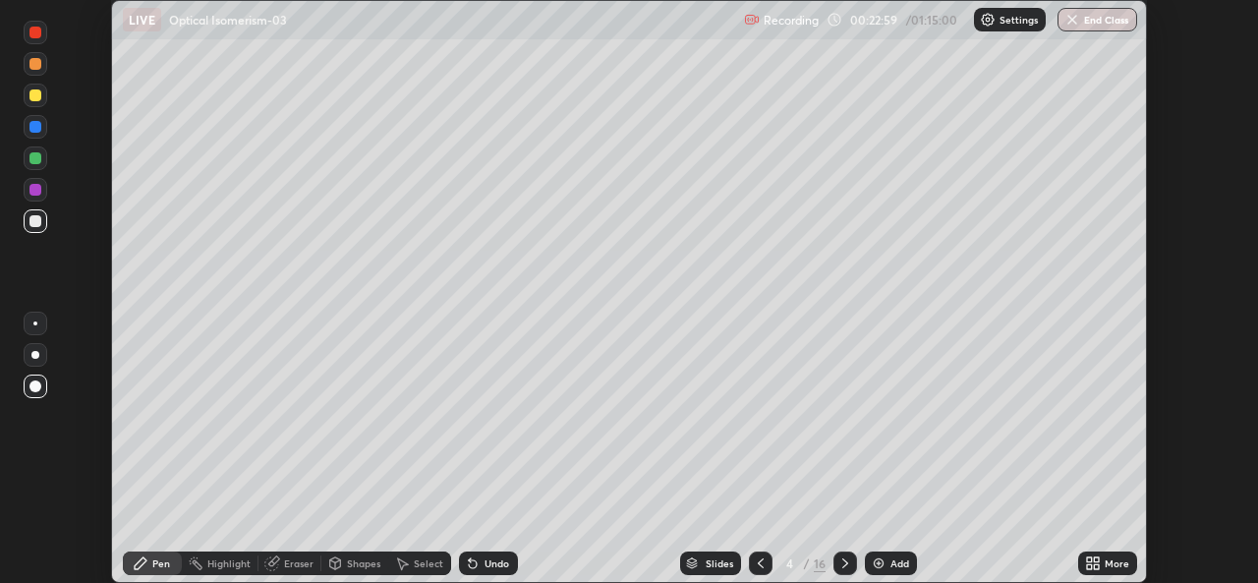
click at [840, 565] on icon at bounding box center [845, 563] width 16 height 16
click at [902, 563] on div "Add" at bounding box center [899, 563] width 19 height 10
click at [43, 157] on div at bounding box center [36, 158] width 24 height 24
click at [38, 223] on div at bounding box center [35, 221] width 12 height 12
click at [40, 198] on div at bounding box center [36, 190] width 24 height 24
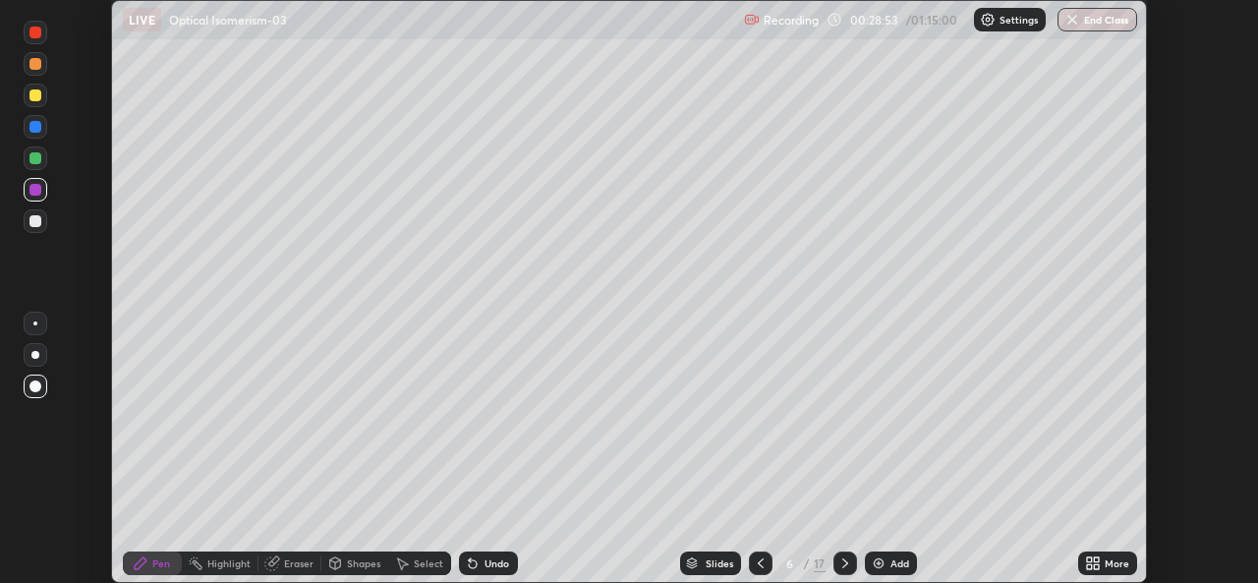
click at [893, 566] on div "Add" at bounding box center [899, 563] width 19 height 10
click at [42, 223] on div at bounding box center [36, 221] width 24 height 24
click at [42, 157] on div at bounding box center [36, 158] width 24 height 24
click at [37, 221] on div at bounding box center [35, 221] width 12 height 12
click at [38, 130] on div at bounding box center [35, 127] width 12 height 12
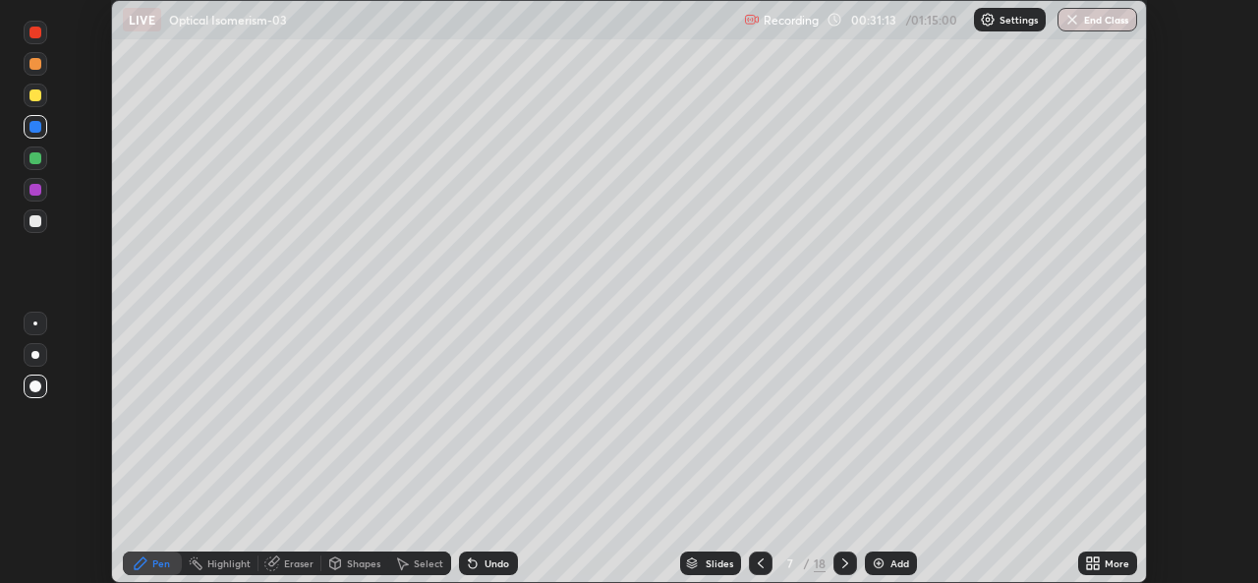
click at [894, 553] on div "Add" at bounding box center [891, 563] width 52 height 24
click at [45, 221] on div at bounding box center [36, 221] width 24 height 24
click at [494, 560] on div "Undo" at bounding box center [496, 563] width 25 height 10
click at [484, 559] on div "Undo" at bounding box center [496, 563] width 25 height 10
click at [490, 567] on div "Undo" at bounding box center [496, 563] width 25 height 10
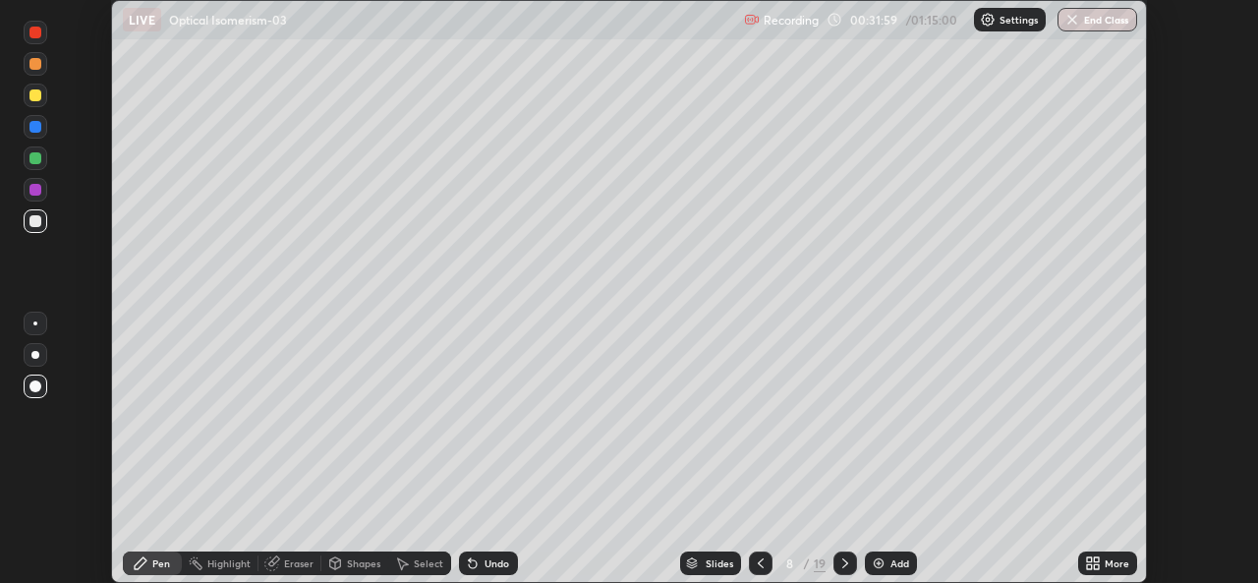
click at [484, 565] on div "Undo" at bounding box center [496, 563] width 25 height 10
click at [487, 560] on div "Undo" at bounding box center [496, 563] width 25 height 10
click at [484, 561] on div "Undo" at bounding box center [496, 563] width 25 height 10
click at [35, 192] on div at bounding box center [35, 190] width 12 height 12
click at [38, 168] on div at bounding box center [36, 158] width 24 height 24
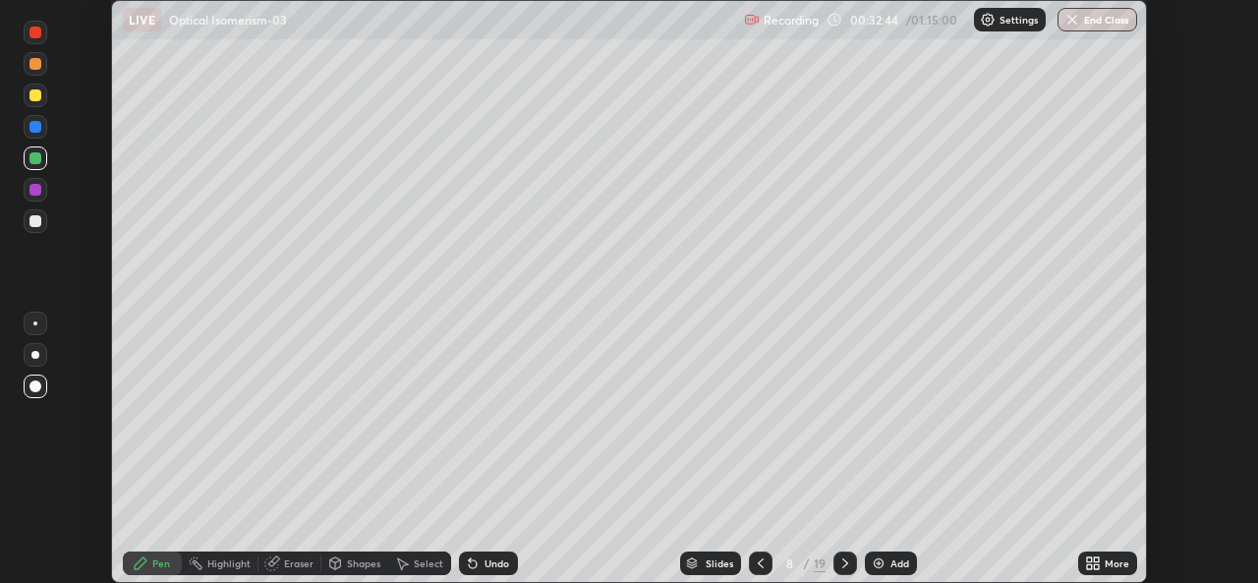
click at [31, 221] on div at bounding box center [35, 221] width 12 height 12
click at [35, 93] on div at bounding box center [35, 95] width 12 height 12
click at [37, 220] on div at bounding box center [35, 221] width 12 height 12
click at [39, 191] on div at bounding box center [35, 190] width 12 height 12
click at [904, 567] on div "Add" at bounding box center [899, 563] width 19 height 10
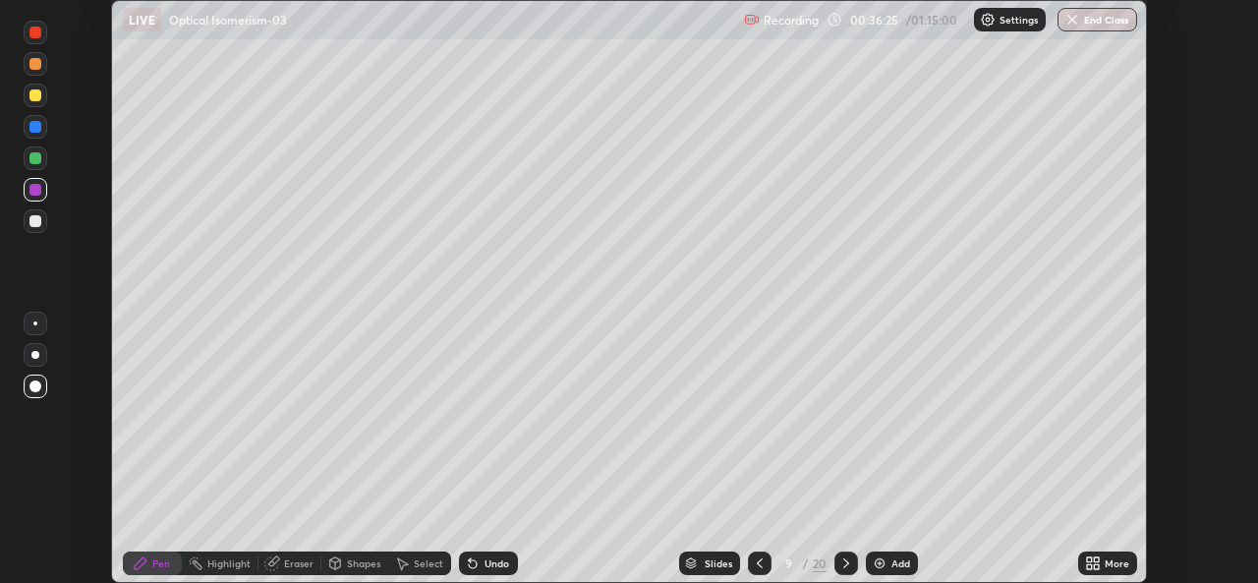
click at [36, 158] on div at bounding box center [35, 158] width 12 height 12
click at [760, 560] on icon at bounding box center [760, 563] width 16 height 16
click at [844, 563] on icon at bounding box center [846, 563] width 16 height 16
click at [748, 570] on div at bounding box center [760, 563] width 24 height 24
click at [847, 563] on icon at bounding box center [846, 563] width 16 height 16
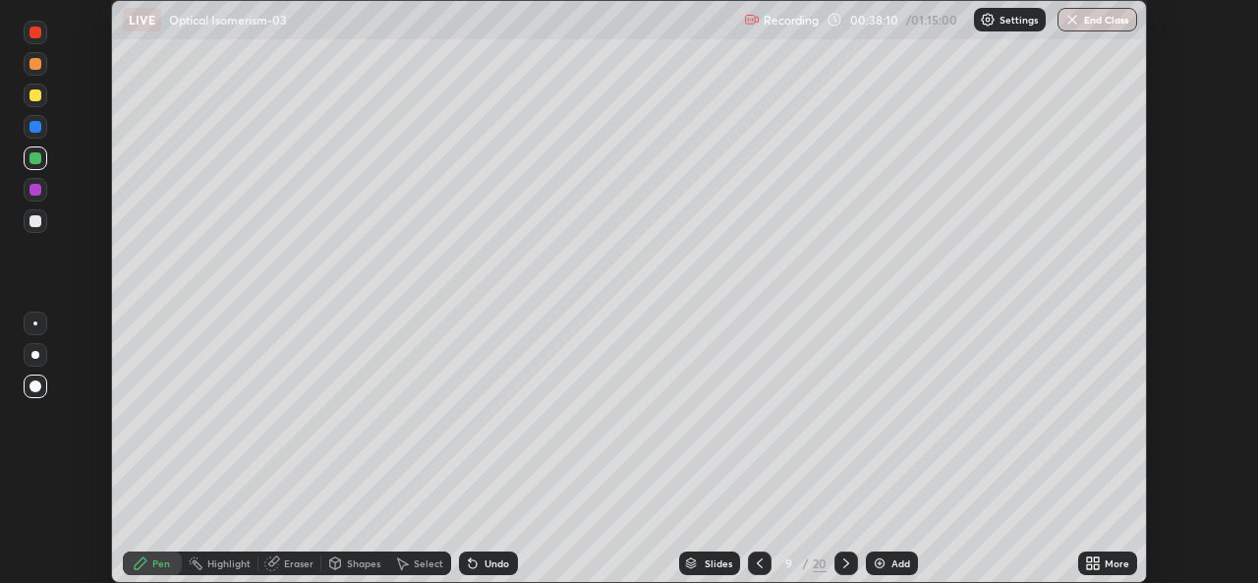
click at [34, 217] on div at bounding box center [35, 221] width 12 height 12
click at [35, 191] on div at bounding box center [35, 190] width 12 height 12
click at [898, 563] on div "Add" at bounding box center [900, 563] width 19 height 10
click at [299, 561] on div "Eraser" at bounding box center [298, 563] width 29 height 10
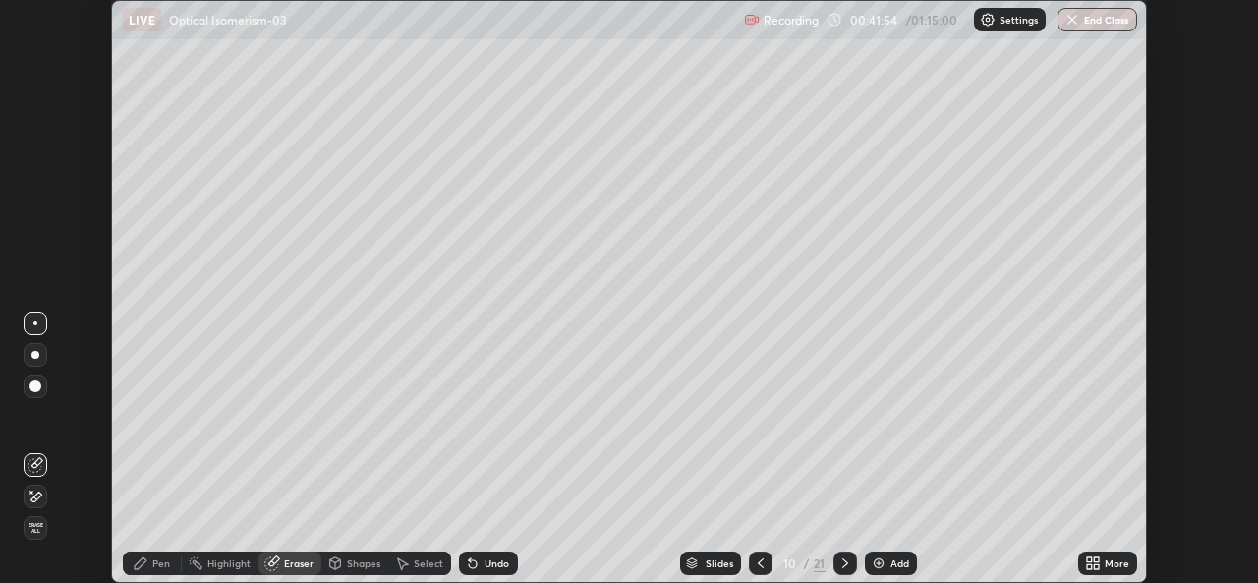
click at [151, 562] on div "Pen" at bounding box center [152, 563] width 59 height 24
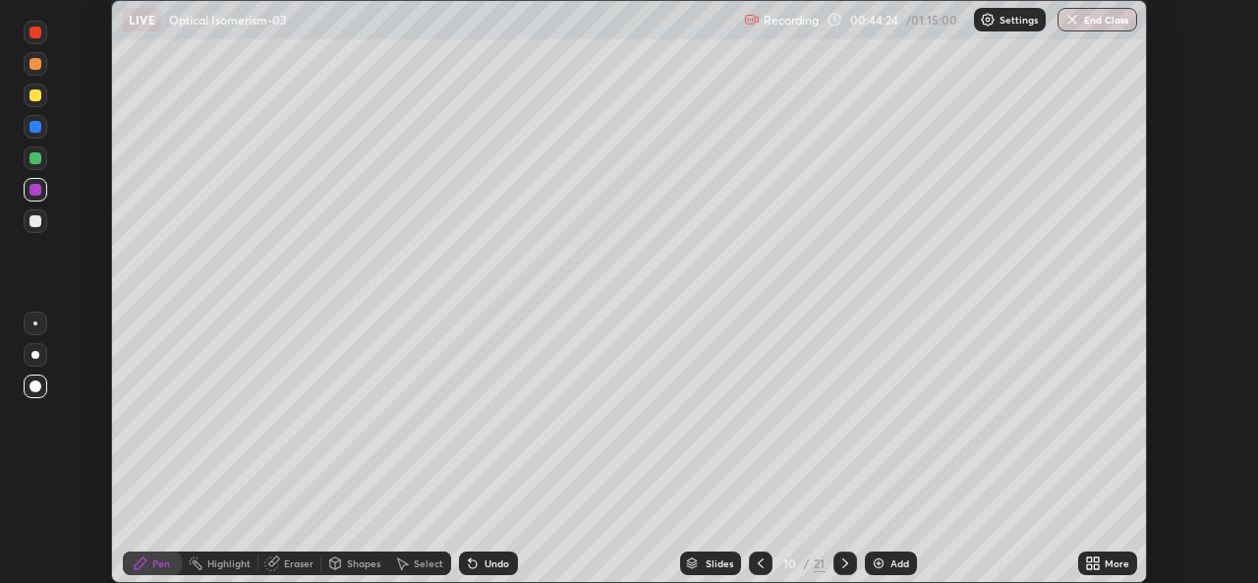
click at [42, 223] on div at bounding box center [36, 221] width 24 height 24
click at [42, 102] on div at bounding box center [36, 96] width 24 height 24
click at [897, 559] on div "Add" at bounding box center [899, 563] width 19 height 10
click at [34, 102] on div at bounding box center [36, 96] width 24 height 24
click at [34, 219] on div at bounding box center [35, 221] width 12 height 12
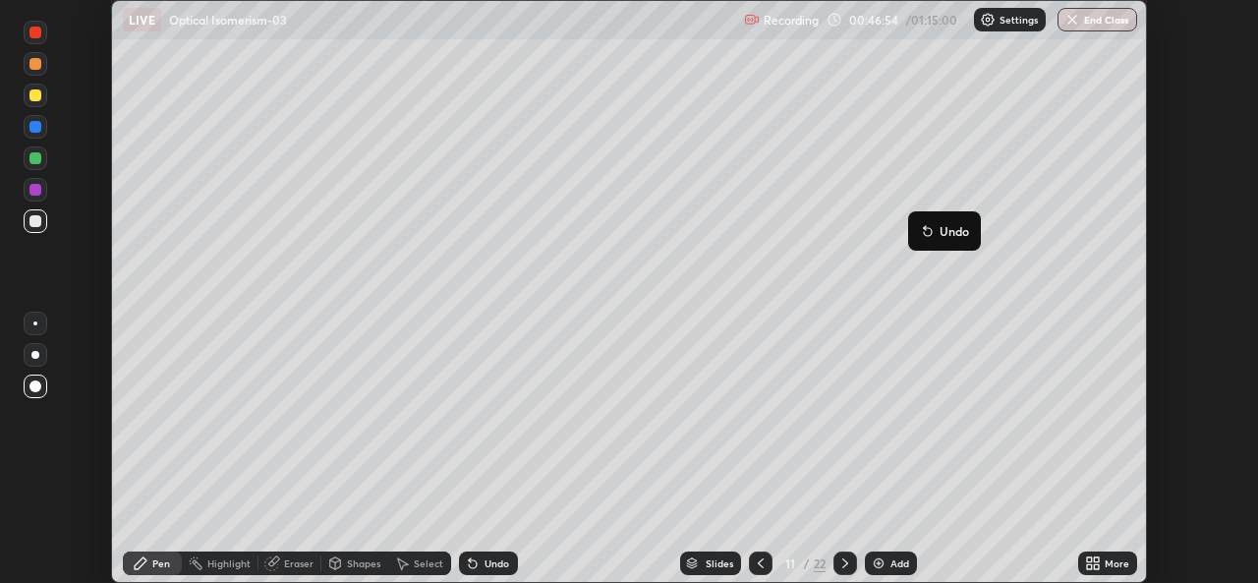
click at [928, 232] on icon at bounding box center [928, 232] width 8 height 8
click at [490, 558] on div "Undo" at bounding box center [496, 563] width 25 height 10
click at [484, 561] on div "Undo" at bounding box center [496, 563] width 25 height 10
click at [488, 566] on div "Undo" at bounding box center [496, 563] width 25 height 10
click at [28, 158] on div at bounding box center [36, 158] width 24 height 24
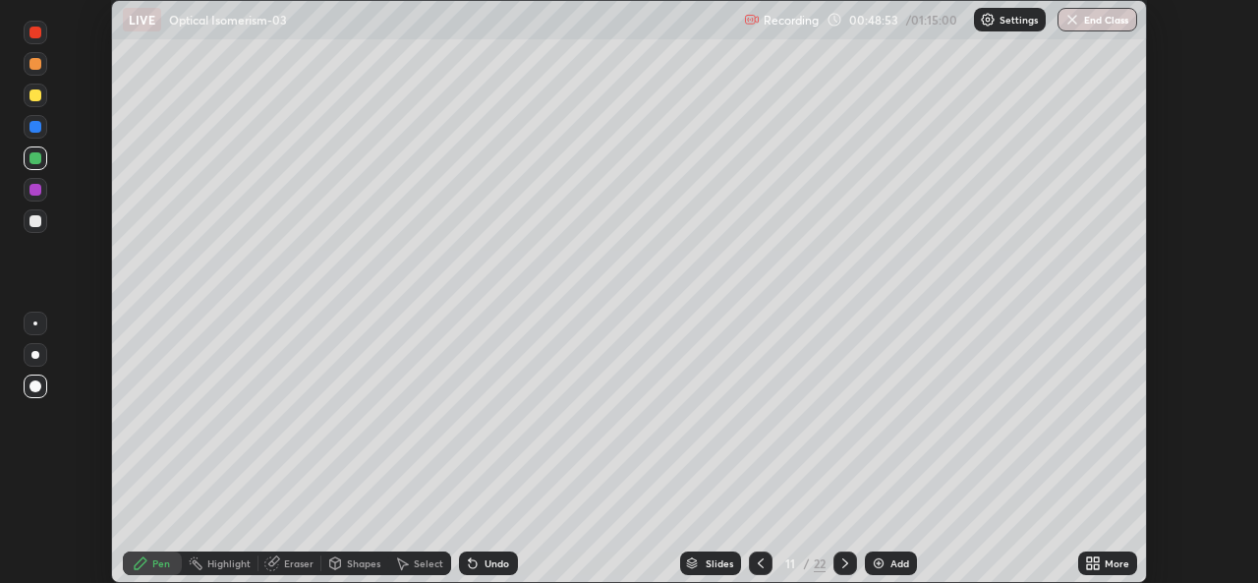
click at [36, 384] on div at bounding box center [35, 386] width 12 height 12
click at [843, 563] on icon at bounding box center [845, 563] width 16 height 16
click at [753, 559] on icon at bounding box center [761, 563] width 16 height 16
click at [837, 560] on icon at bounding box center [845, 563] width 16 height 16
click at [39, 221] on div at bounding box center [35, 221] width 12 height 12
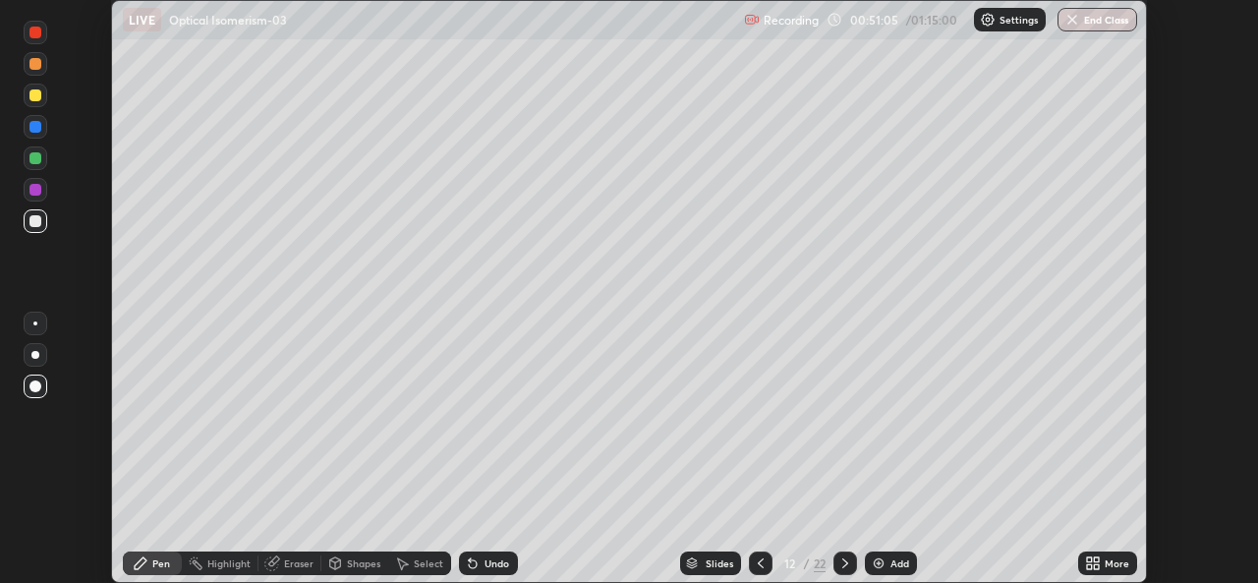
click at [36, 190] on div at bounding box center [35, 190] width 12 height 12
click at [36, 94] on div at bounding box center [35, 95] width 12 height 12
click at [895, 562] on div "Add" at bounding box center [899, 563] width 19 height 10
click at [38, 217] on div at bounding box center [35, 221] width 12 height 12
click at [36, 95] on div at bounding box center [35, 95] width 12 height 12
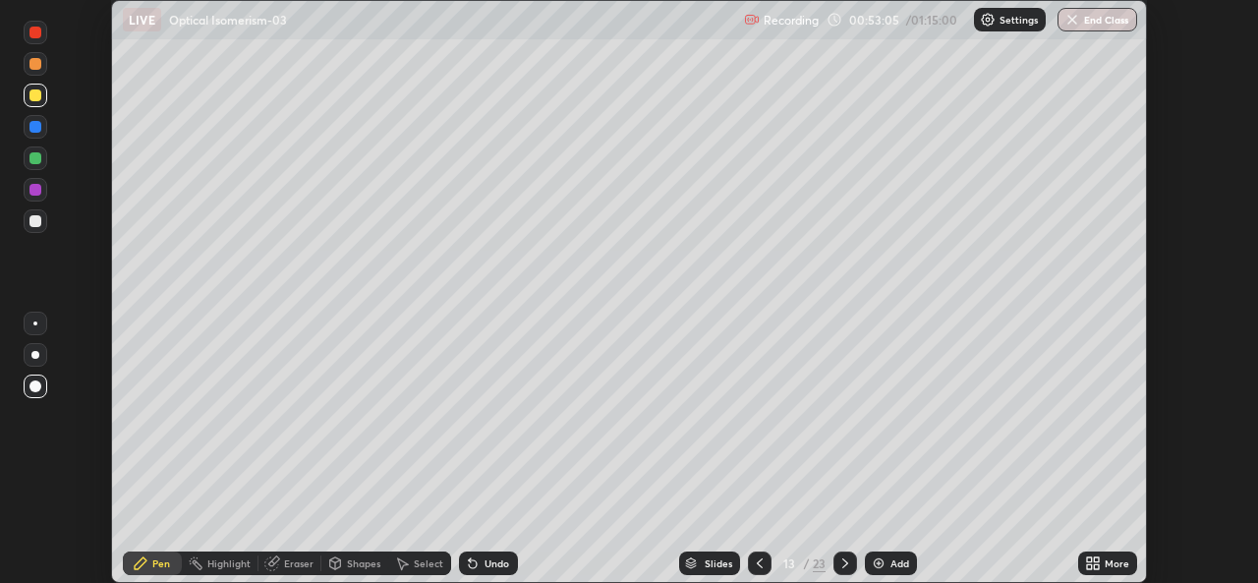
click at [31, 223] on div at bounding box center [35, 221] width 12 height 12
click at [32, 191] on div at bounding box center [35, 190] width 12 height 12
click at [35, 221] on div at bounding box center [35, 221] width 12 height 12
click at [31, 92] on div at bounding box center [35, 95] width 12 height 12
click at [758, 563] on icon at bounding box center [760, 563] width 16 height 16
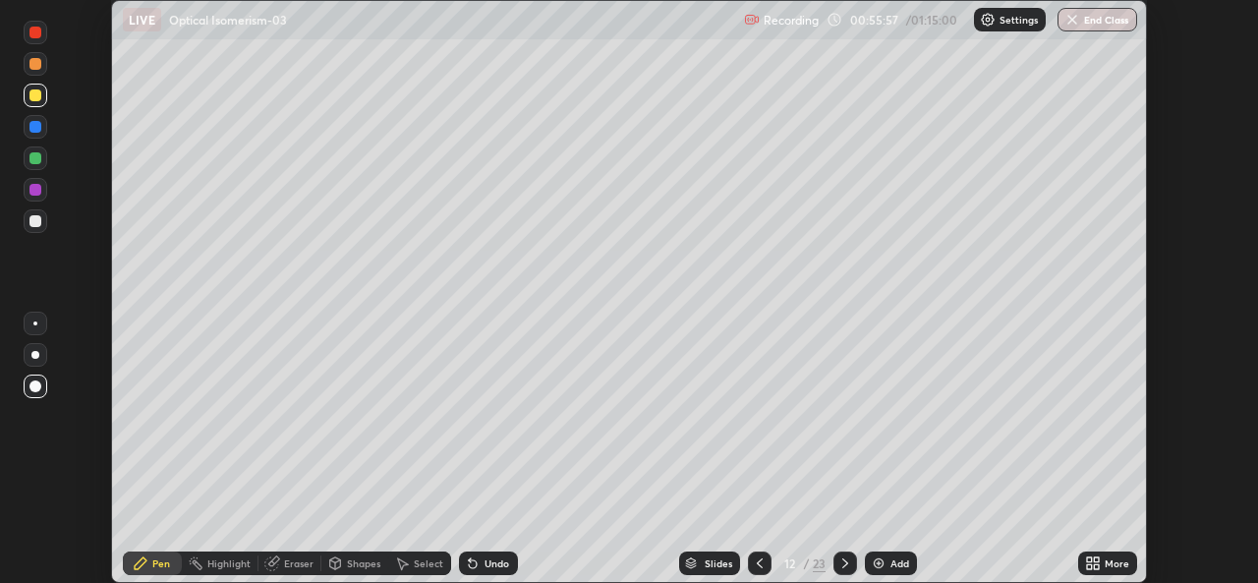
click at [843, 563] on icon at bounding box center [845, 563] width 16 height 16
click at [894, 565] on div "Add" at bounding box center [899, 563] width 19 height 10
click at [34, 68] on div at bounding box center [35, 64] width 12 height 12
click at [304, 551] on div "Eraser" at bounding box center [289, 563] width 63 height 24
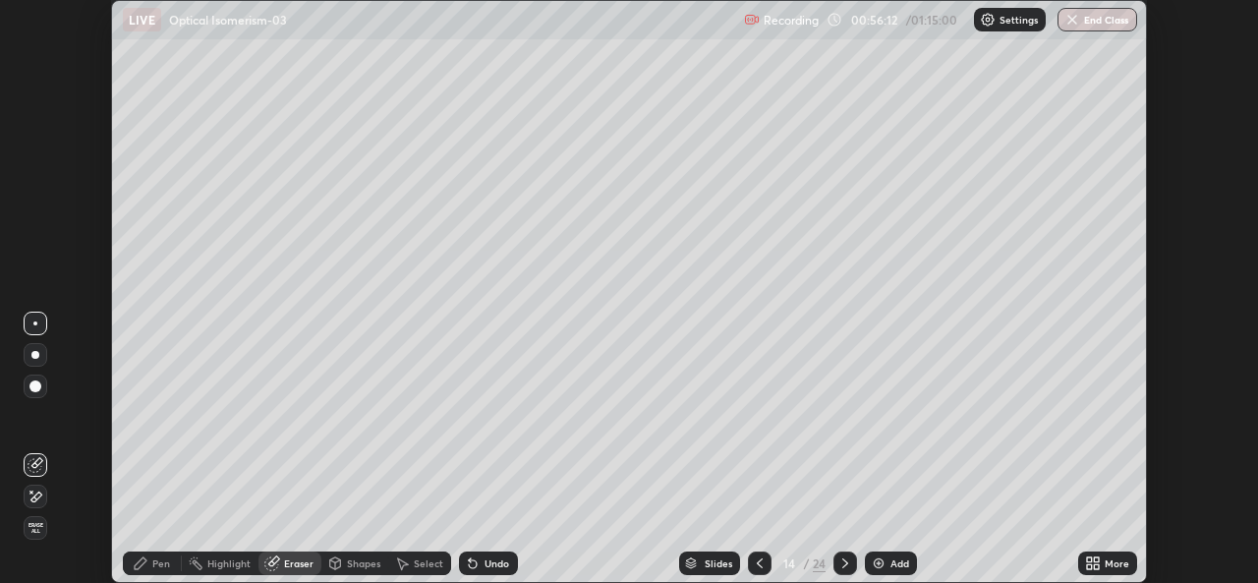
click at [156, 552] on div "Pen" at bounding box center [152, 563] width 59 height 24
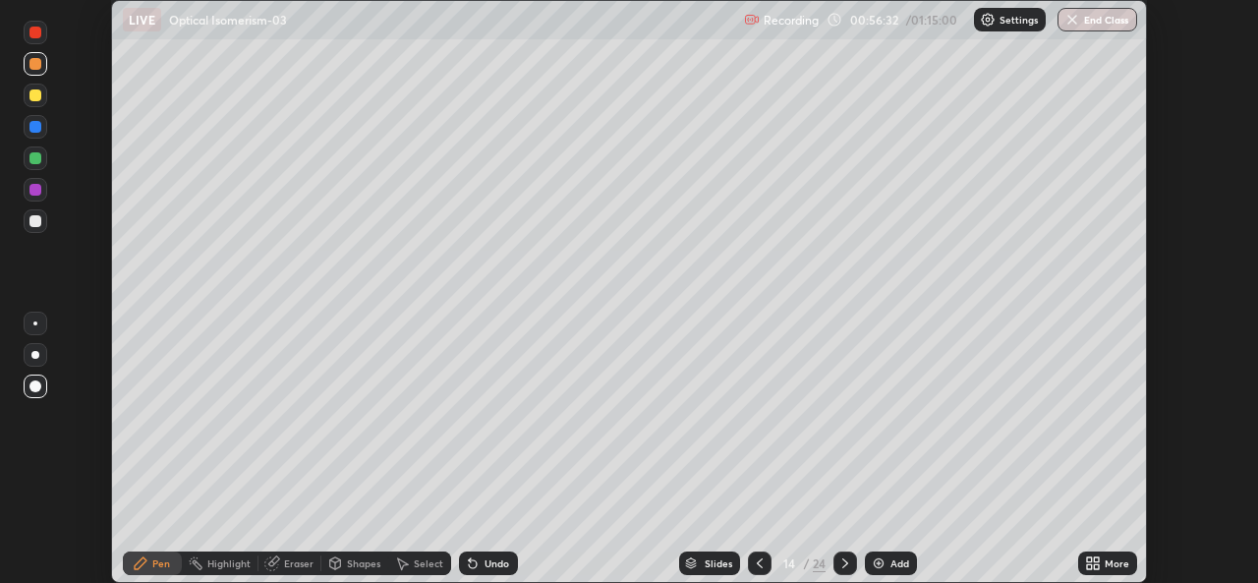
click at [40, 218] on div at bounding box center [35, 221] width 12 height 12
click at [491, 573] on div "Undo" at bounding box center [488, 563] width 59 height 24
click at [890, 564] on div "Add" at bounding box center [899, 563] width 19 height 10
click at [45, 161] on div at bounding box center [36, 158] width 24 height 24
click at [36, 221] on div at bounding box center [35, 221] width 12 height 12
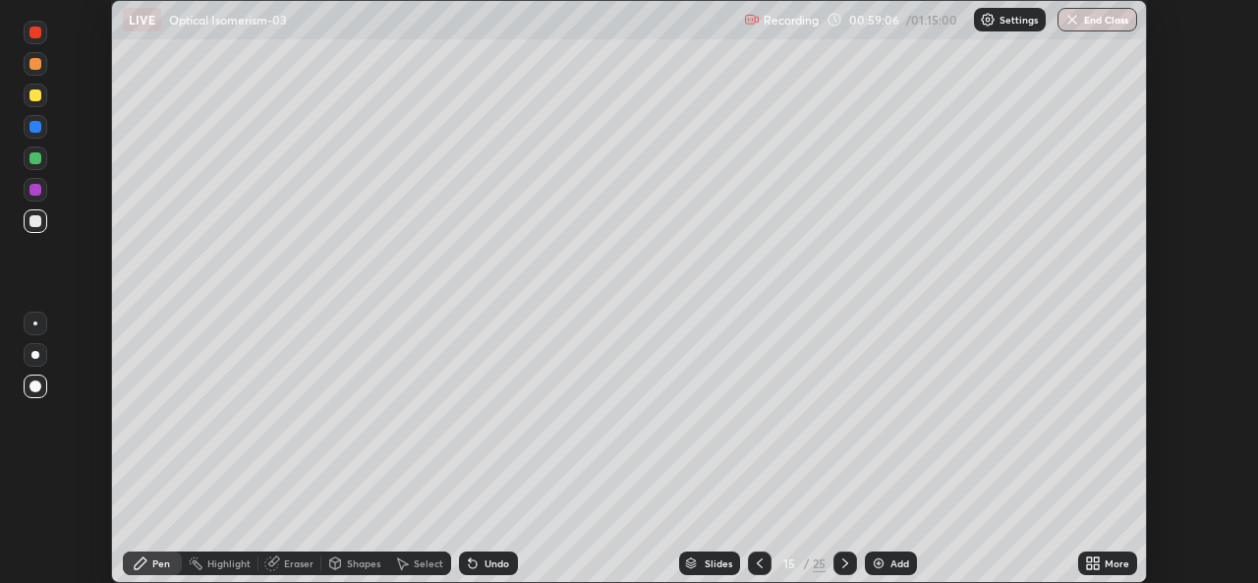
click at [37, 96] on div at bounding box center [35, 95] width 12 height 12
click at [39, 225] on div at bounding box center [35, 221] width 12 height 12
click at [42, 129] on div at bounding box center [36, 127] width 24 height 24
click at [35, 224] on div at bounding box center [35, 221] width 12 height 12
click at [36, 158] on div at bounding box center [35, 158] width 12 height 12
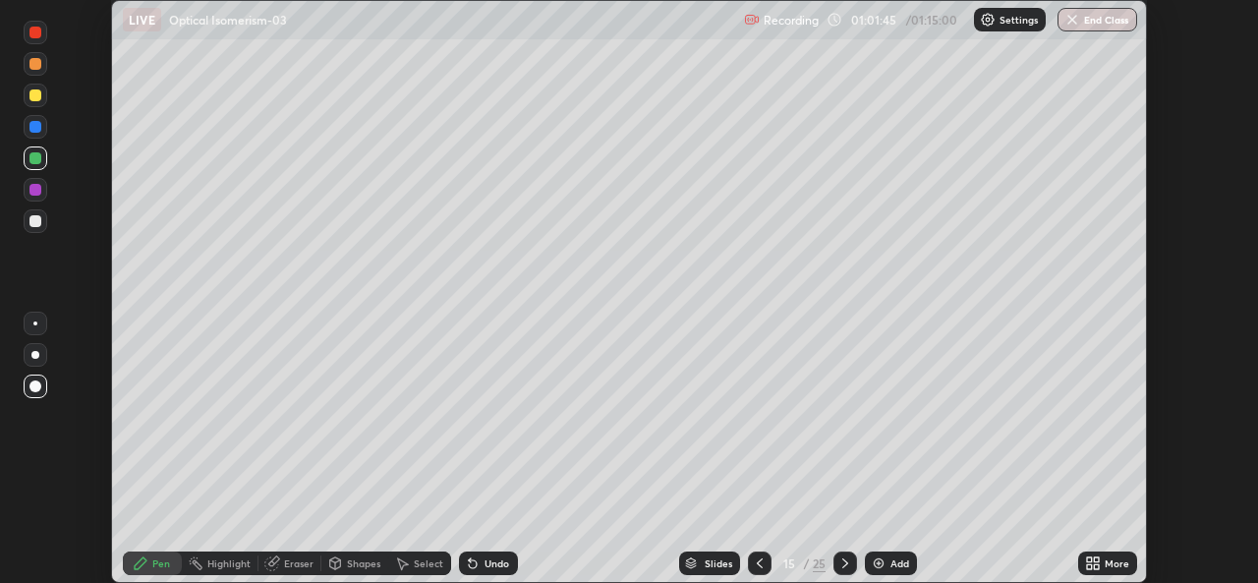
click at [897, 562] on div "Add" at bounding box center [899, 563] width 19 height 10
click at [487, 566] on div "Undo" at bounding box center [496, 563] width 25 height 10
click at [488, 555] on div "Undo" at bounding box center [488, 563] width 59 height 24
click at [29, 224] on div at bounding box center [35, 221] width 12 height 12
click at [34, 124] on div at bounding box center [35, 127] width 12 height 12
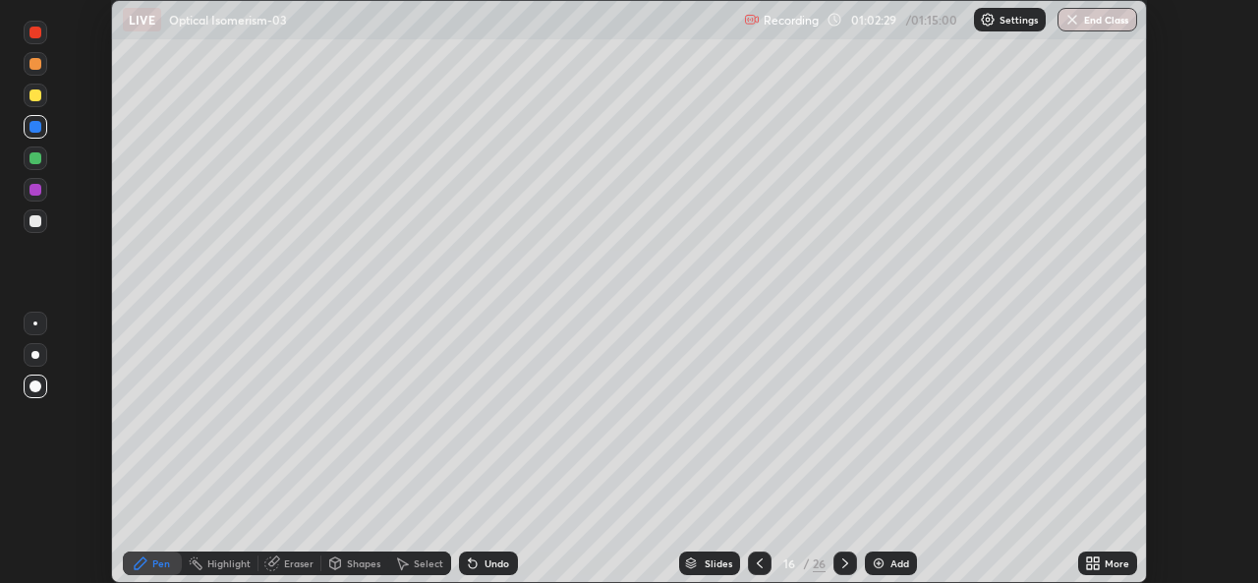
click at [477, 560] on icon at bounding box center [473, 563] width 16 height 16
click at [36, 223] on div at bounding box center [35, 221] width 12 height 12
click at [35, 160] on div at bounding box center [35, 158] width 12 height 12
click at [481, 555] on div "Undo" at bounding box center [488, 563] width 59 height 24
click at [35, 126] on div at bounding box center [35, 127] width 12 height 12
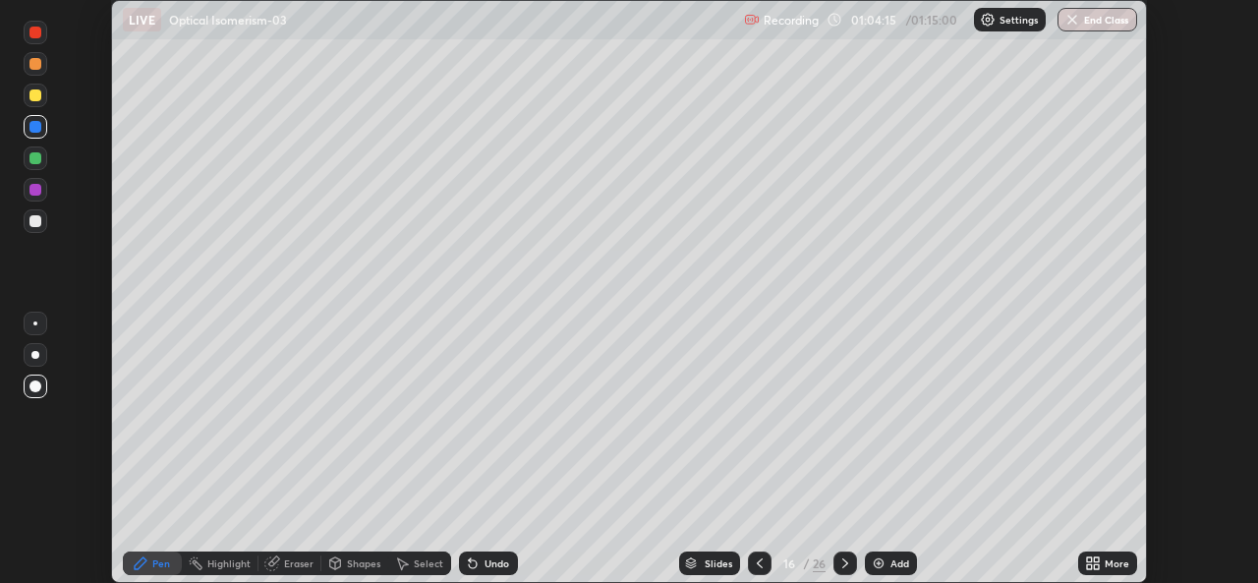
click at [38, 224] on div at bounding box center [35, 221] width 12 height 12
click at [34, 191] on div at bounding box center [35, 190] width 12 height 12
click at [34, 96] on div at bounding box center [35, 95] width 12 height 12
click at [35, 129] on div at bounding box center [35, 127] width 12 height 12
click at [31, 62] on div at bounding box center [35, 64] width 12 height 12
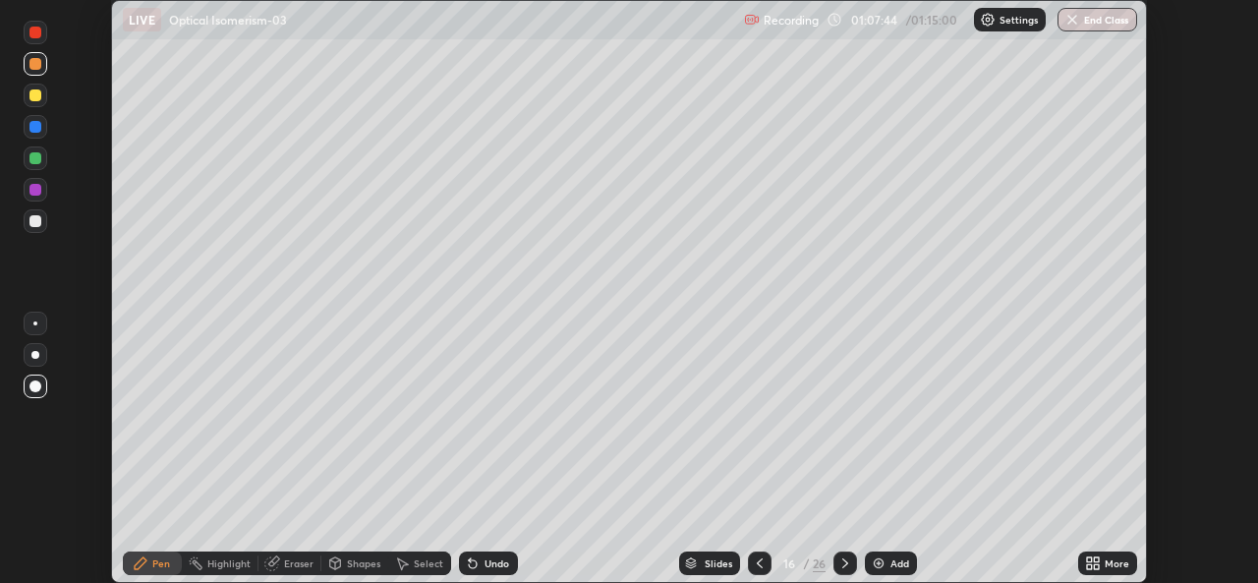
click at [491, 562] on div "Undo" at bounding box center [496, 563] width 25 height 10
click at [486, 565] on div "Undo" at bounding box center [496, 563] width 25 height 10
click at [40, 98] on div at bounding box center [35, 95] width 12 height 12
click at [35, 222] on div at bounding box center [35, 221] width 12 height 12
click at [28, 97] on div at bounding box center [36, 96] width 24 height 24
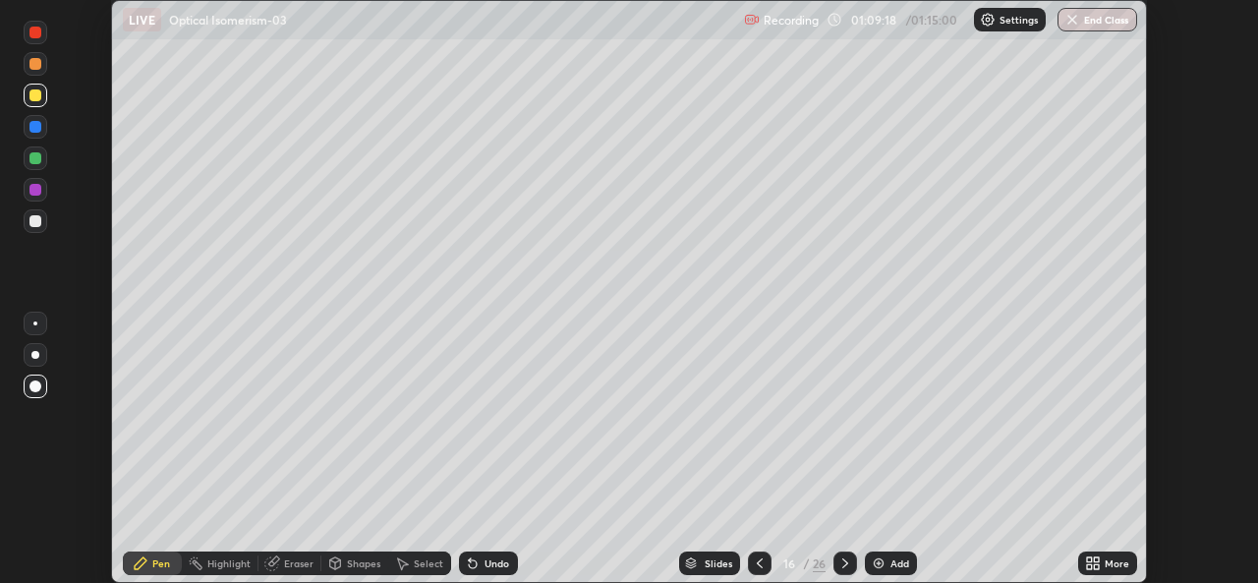
click at [905, 573] on div "Add" at bounding box center [891, 563] width 52 height 24
click at [766, 561] on div at bounding box center [761, 563] width 24 height 24
click at [842, 560] on icon at bounding box center [845, 563] width 6 height 10
click at [757, 567] on icon at bounding box center [761, 563] width 16 height 16
click at [843, 563] on icon at bounding box center [845, 563] width 16 height 16
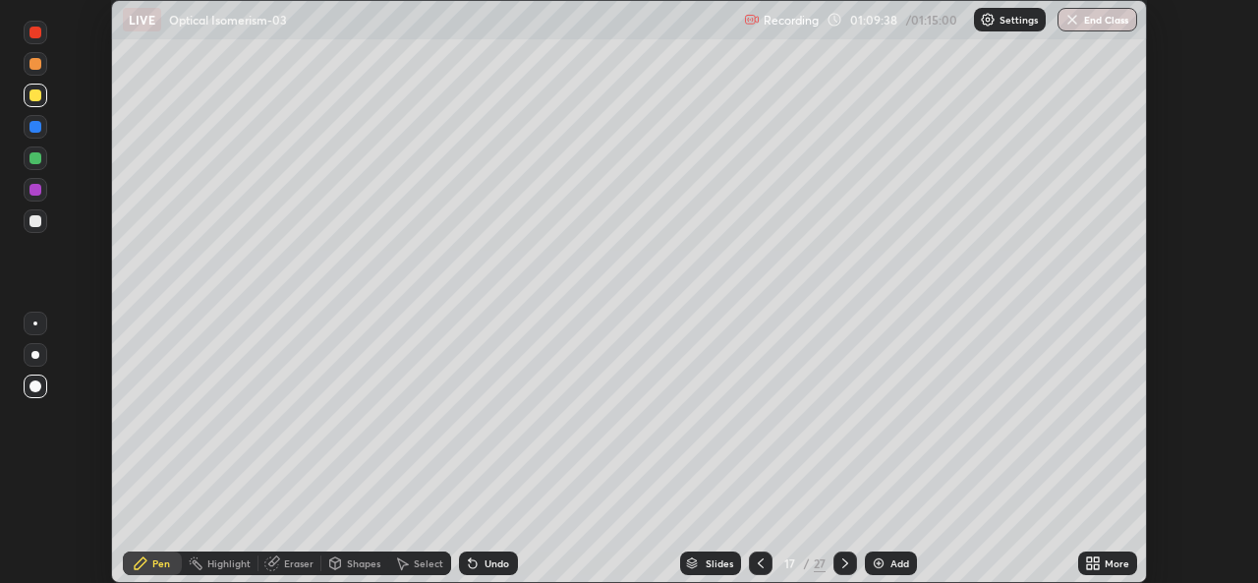
click at [33, 129] on div at bounding box center [35, 127] width 12 height 12
click at [36, 221] on div at bounding box center [35, 221] width 12 height 12
click at [758, 563] on icon at bounding box center [761, 563] width 16 height 16
click at [45, 156] on div at bounding box center [36, 158] width 24 height 24
click at [843, 563] on icon at bounding box center [845, 563] width 16 height 16
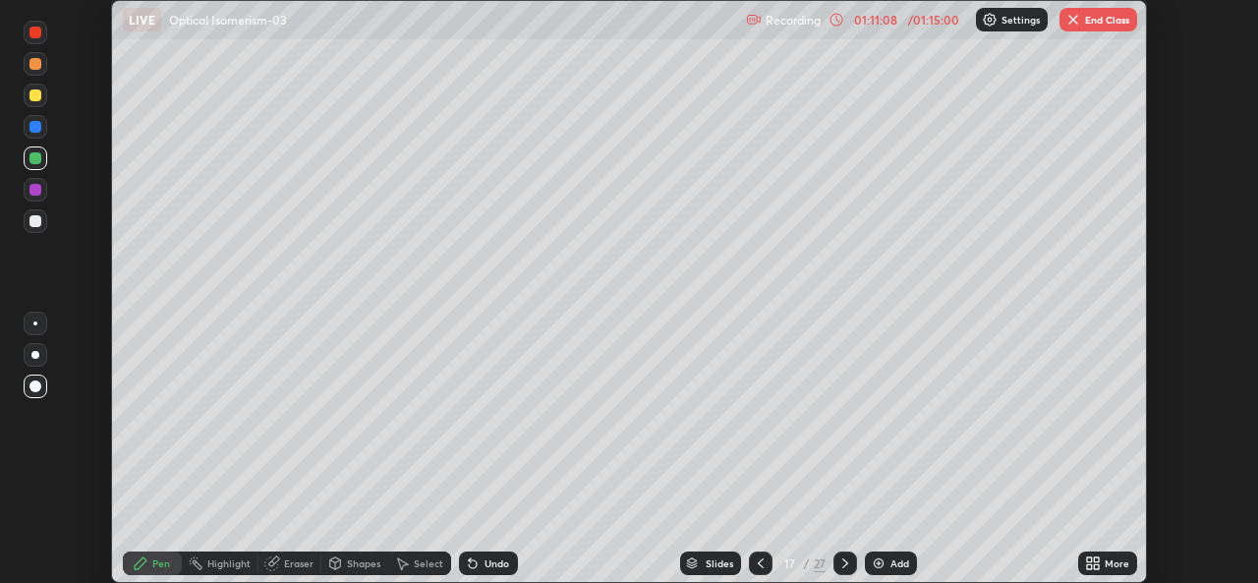
click at [758, 563] on icon at bounding box center [761, 563] width 16 height 16
click at [1116, 563] on div "More" at bounding box center [1116, 563] width 25 height 10
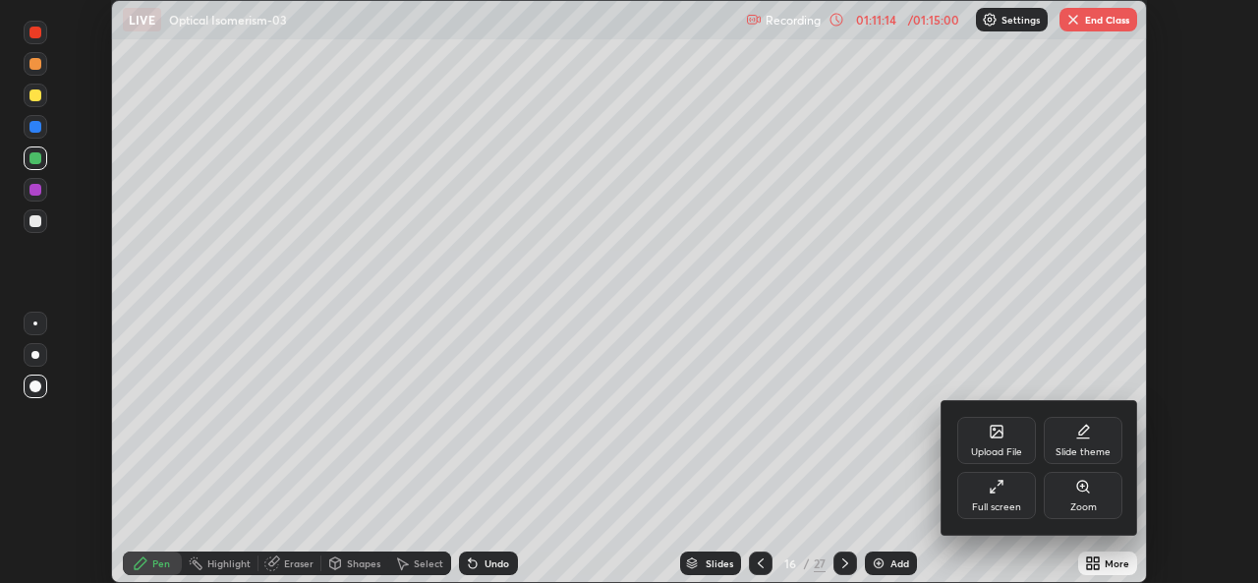
click at [1007, 499] on div "Full screen" at bounding box center [996, 495] width 79 height 47
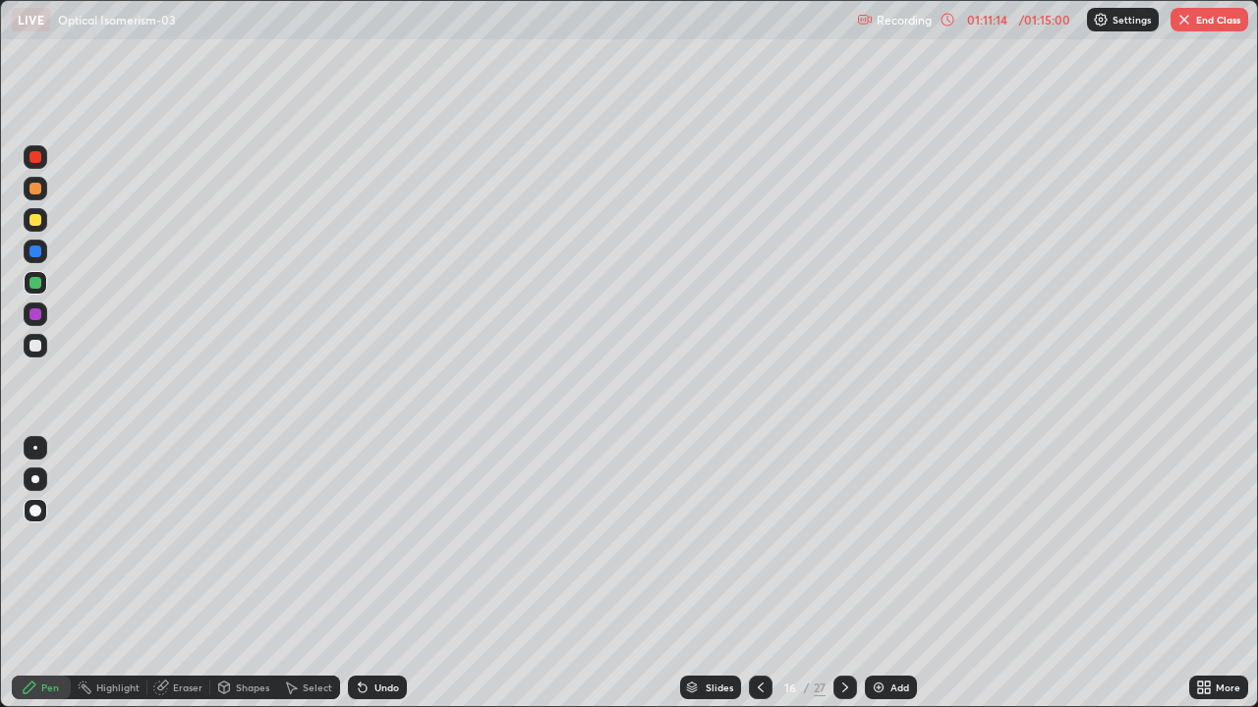
scroll to position [707, 1258]
click at [1202, 27] on button "End Class" at bounding box center [1209, 20] width 78 height 24
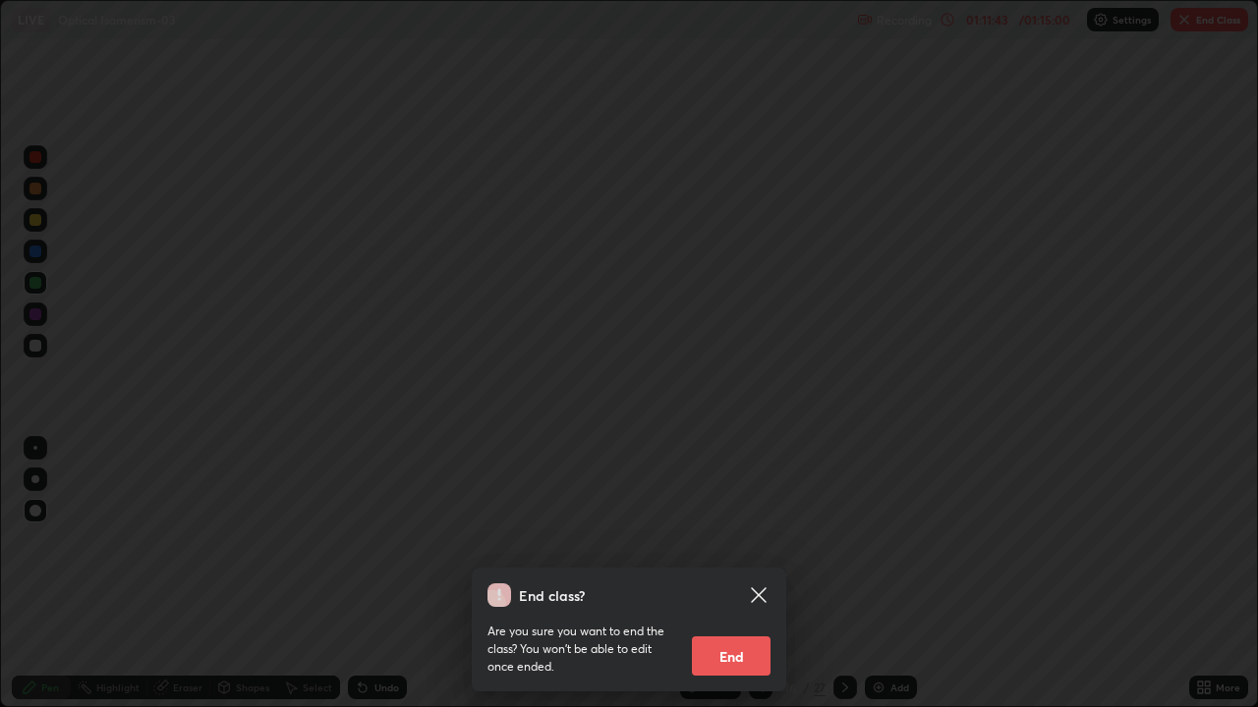
click at [728, 582] on button "End" at bounding box center [731, 656] width 79 height 39
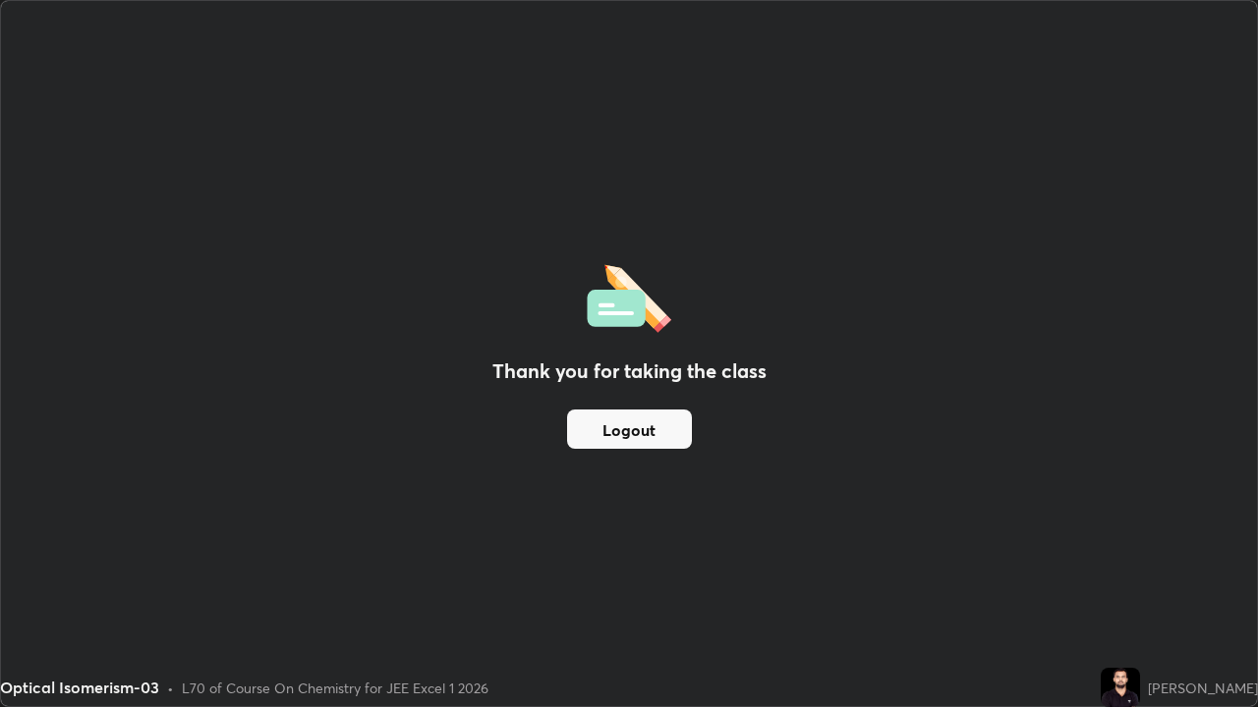
click at [634, 419] on button "Logout" at bounding box center [629, 429] width 125 height 39
